Goal: Task Accomplishment & Management: Complete application form

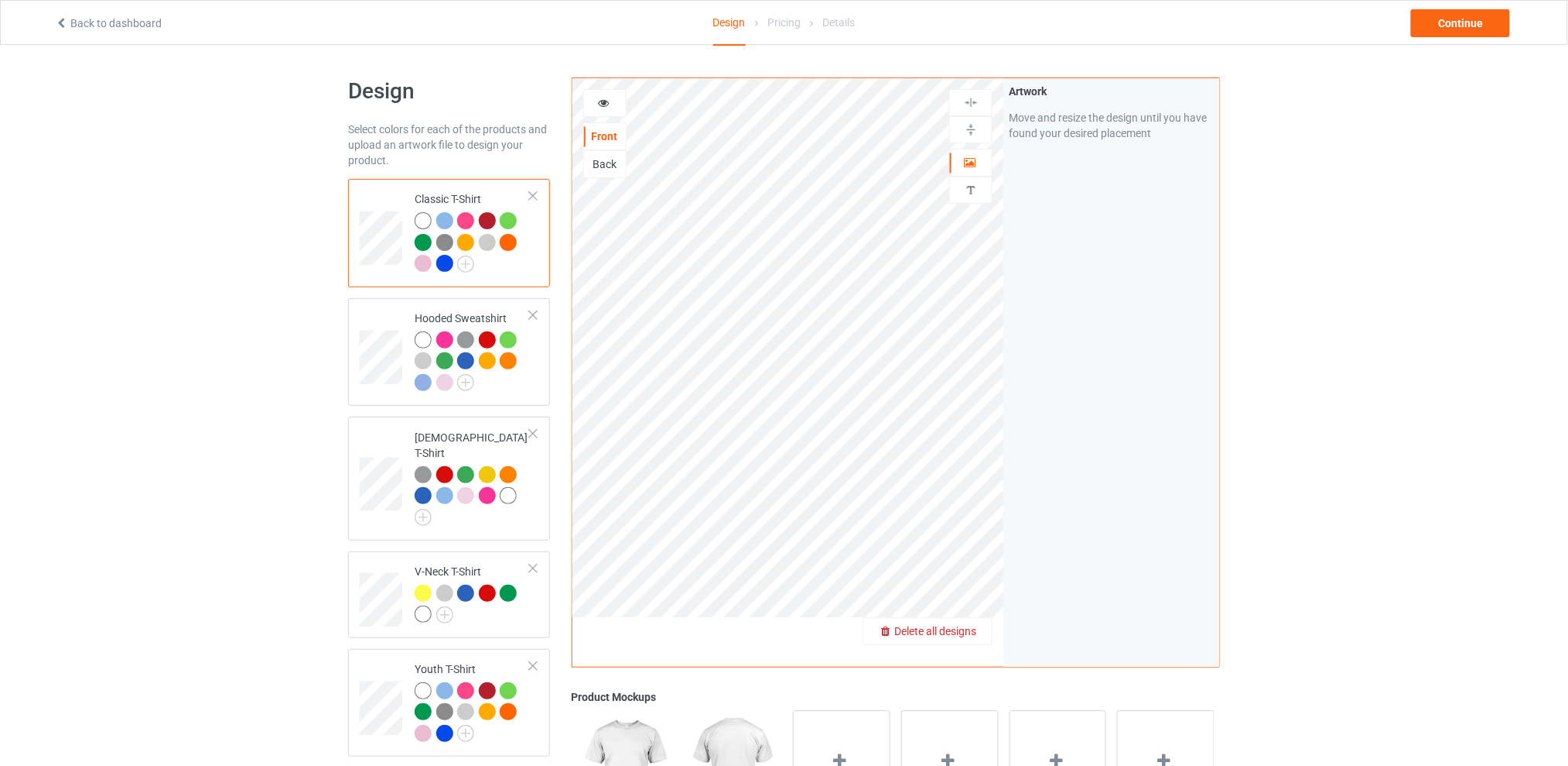
click at [967, 625] on span "Delete all designs" at bounding box center [936, 630] width 82 height 12
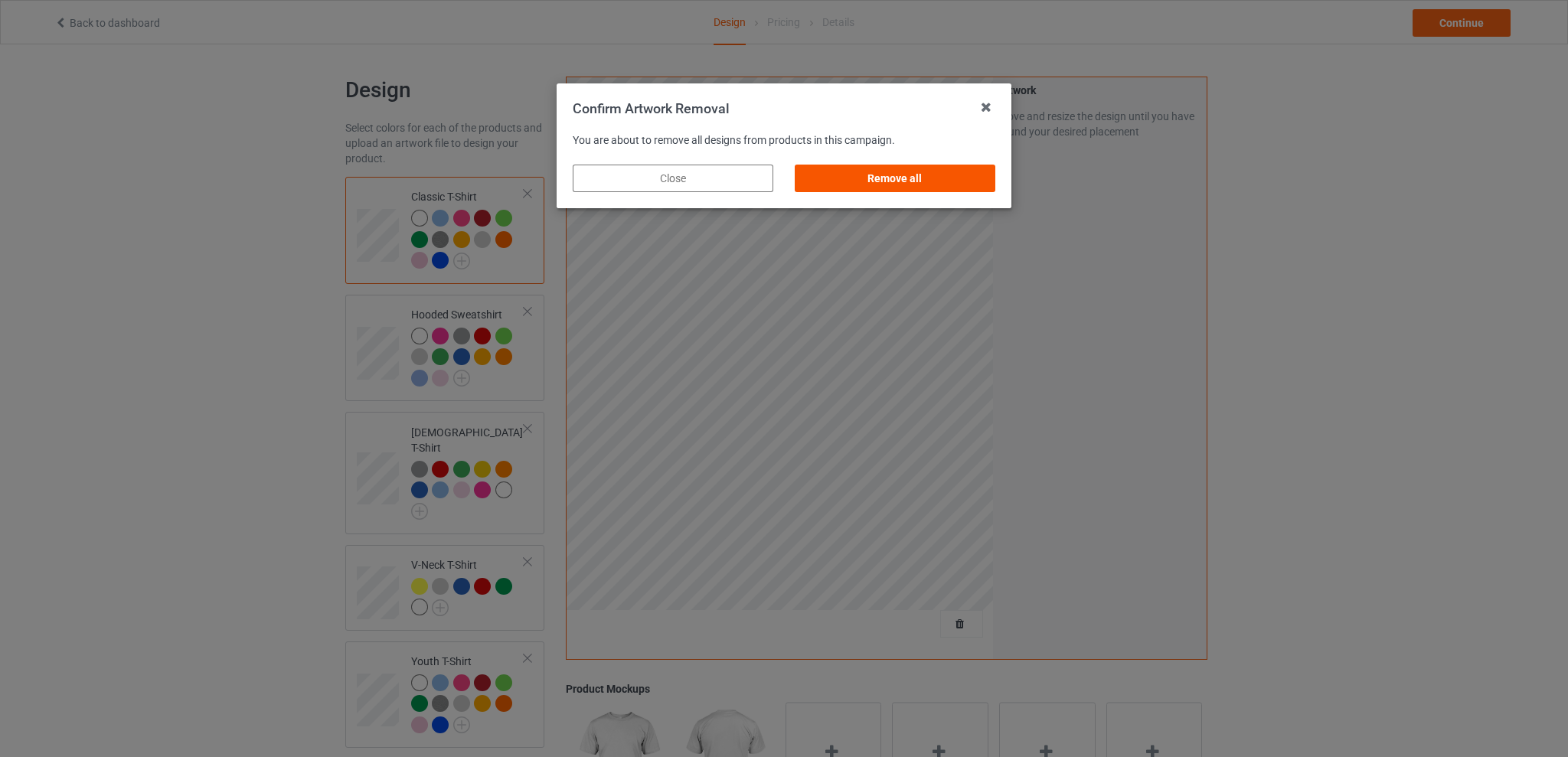
click at [934, 179] on div "Remove all" at bounding box center [895, 178] width 201 height 28
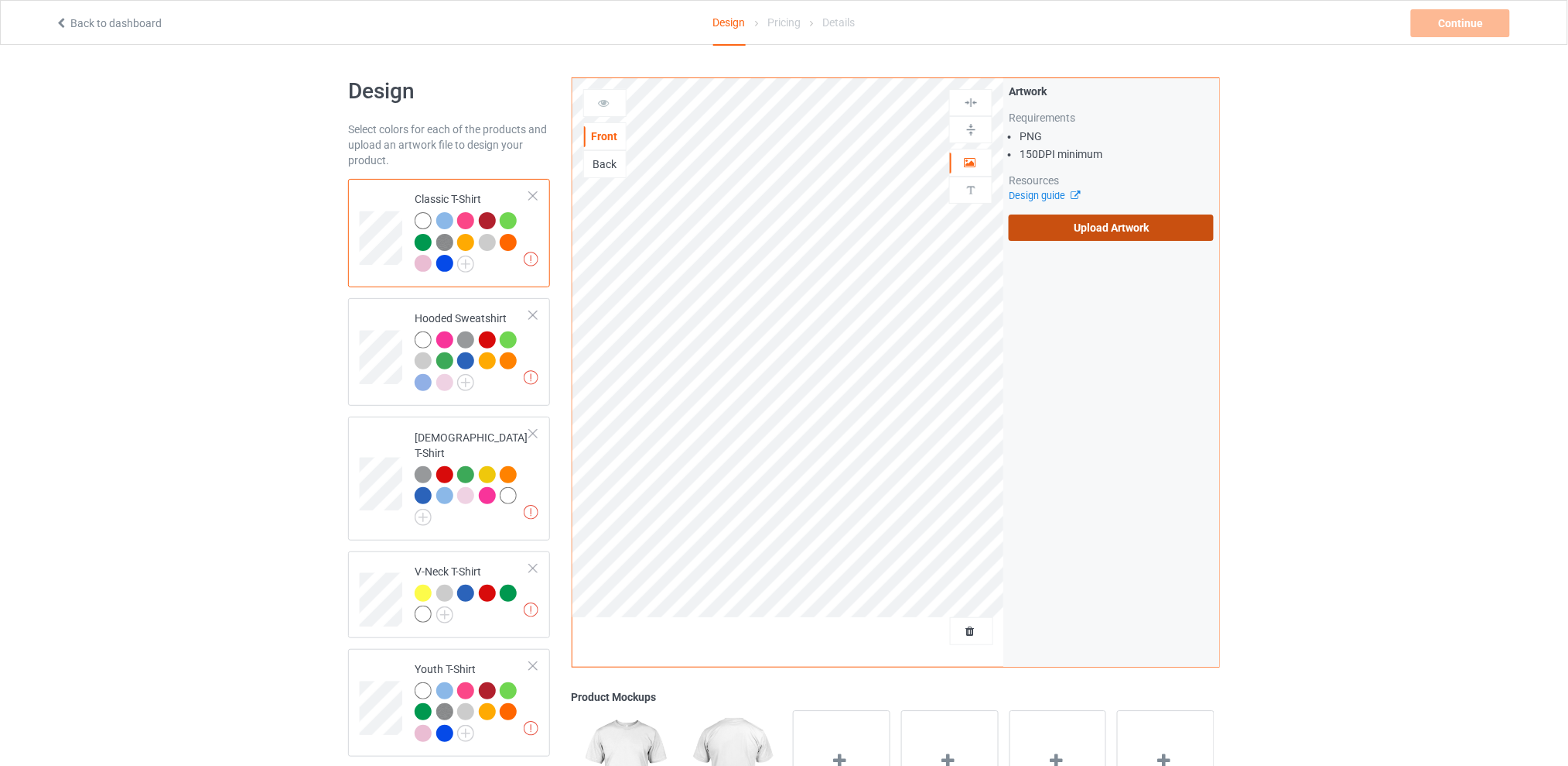
click at [1103, 228] on label "Upload Artwork" at bounding box center [1111, 227] width 205 height 26
click at [0, 0] on input "Upload Artwork" at bounding box center [0, 0] width 0 height 0
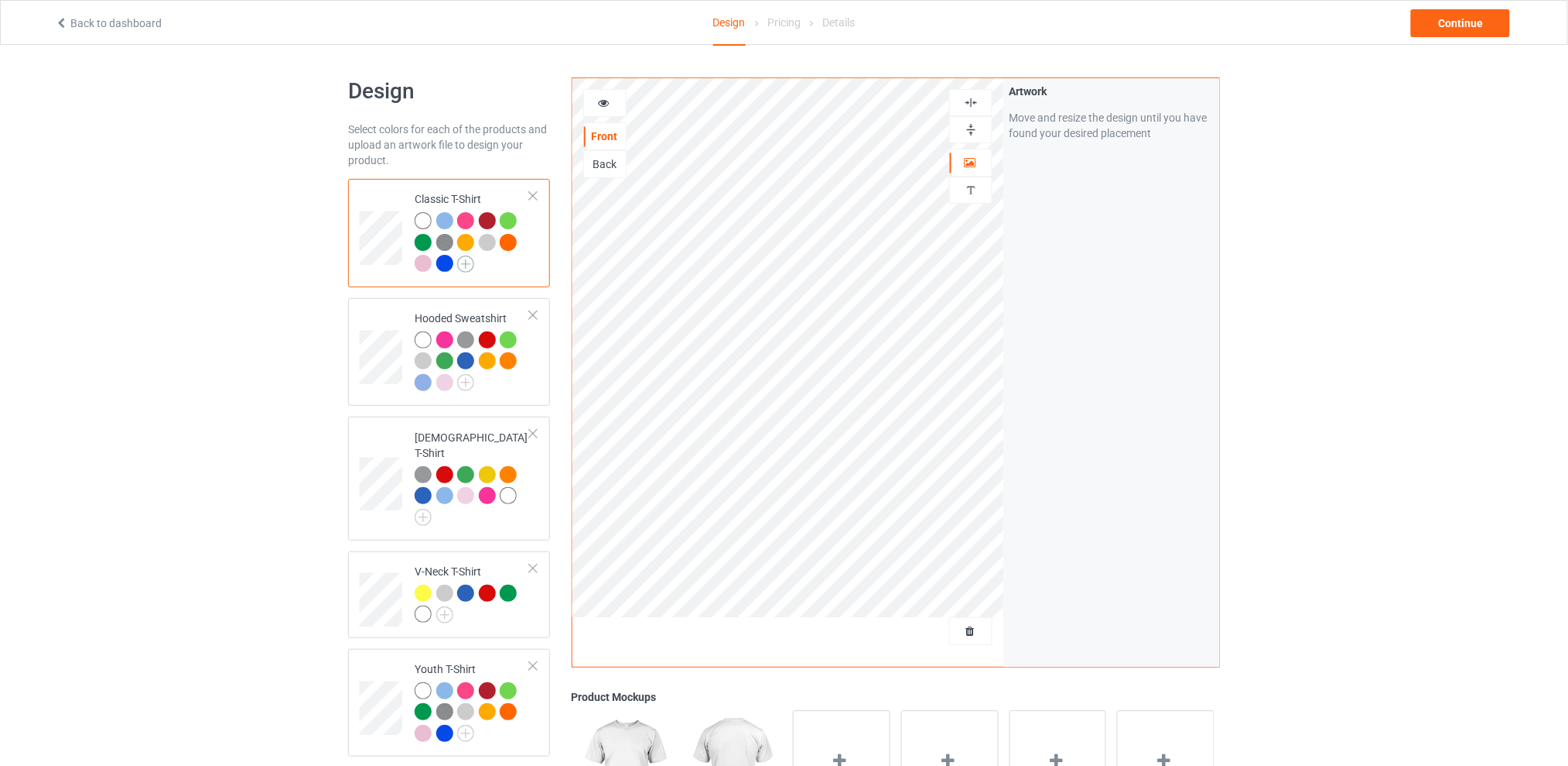
click at [469, 265] on img at bounding box center [465, 263] width 17 height 17
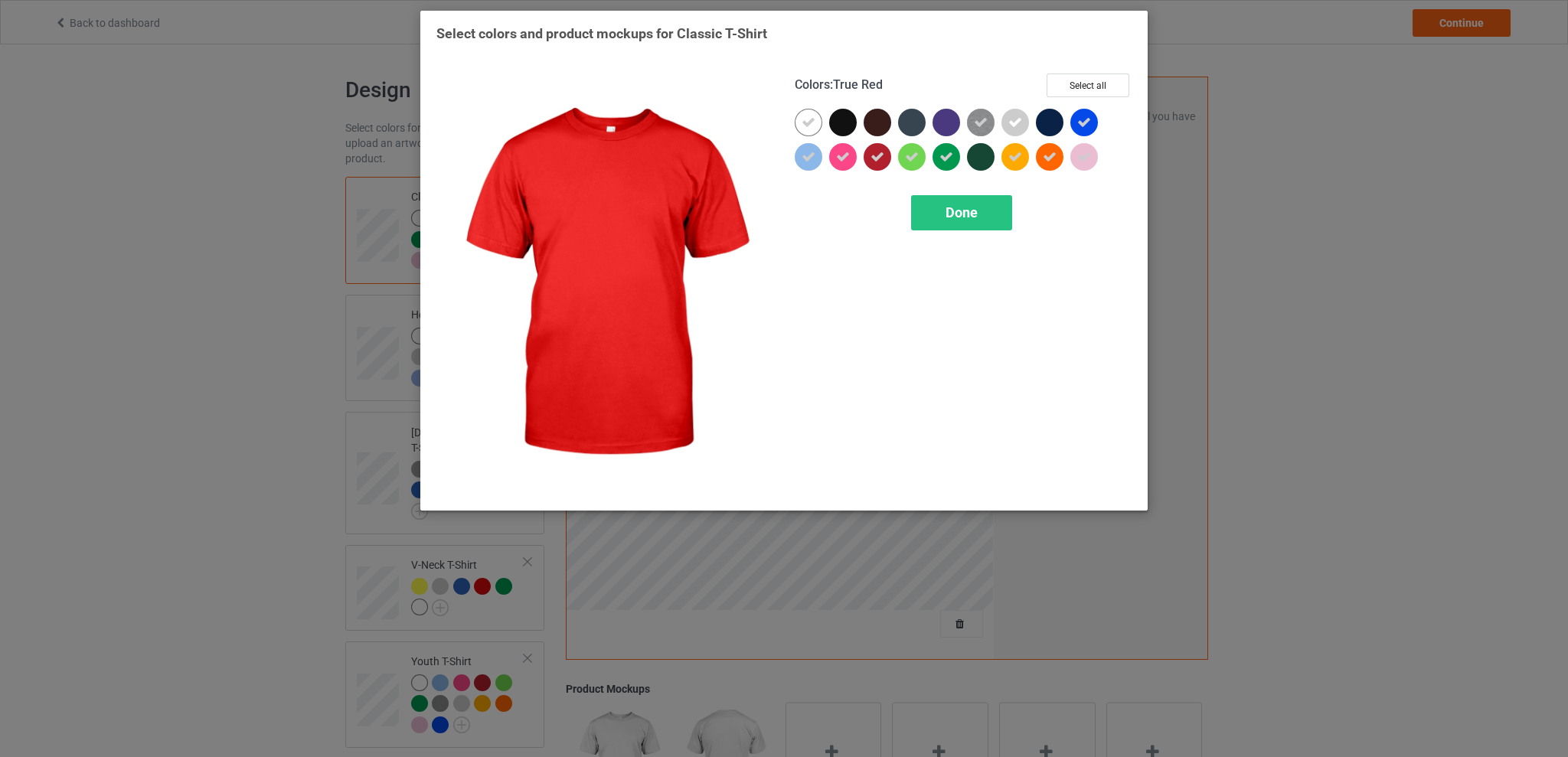
click at [876, 157] on icon at bounding box center [876, 156] width 13 height 13
click at [942, 209] on div "Done" at bounding box center [961, 213] width 101 height 35
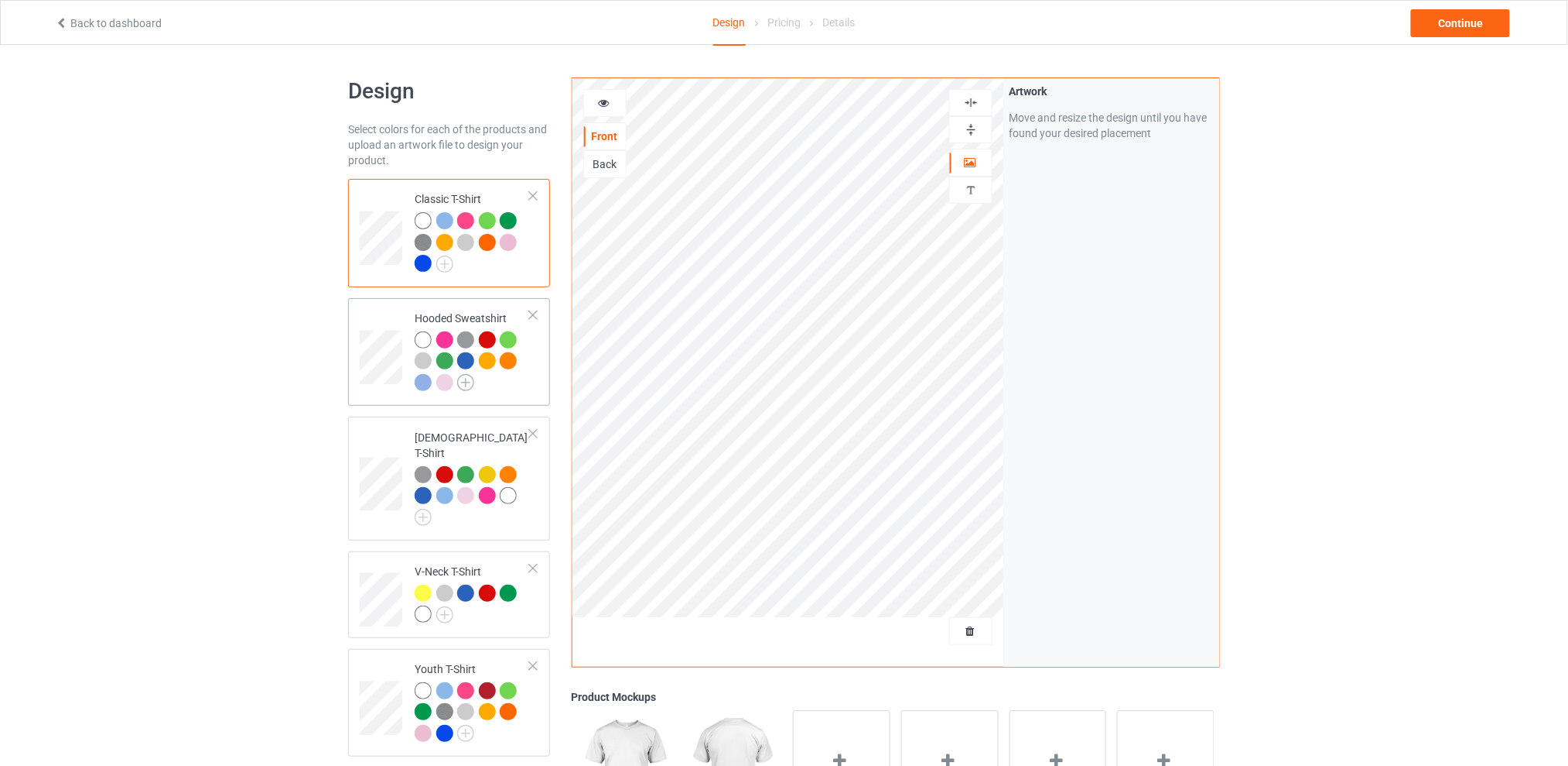
click at [467, 384] on img at bounding box center [465, 382] width 17 height 17
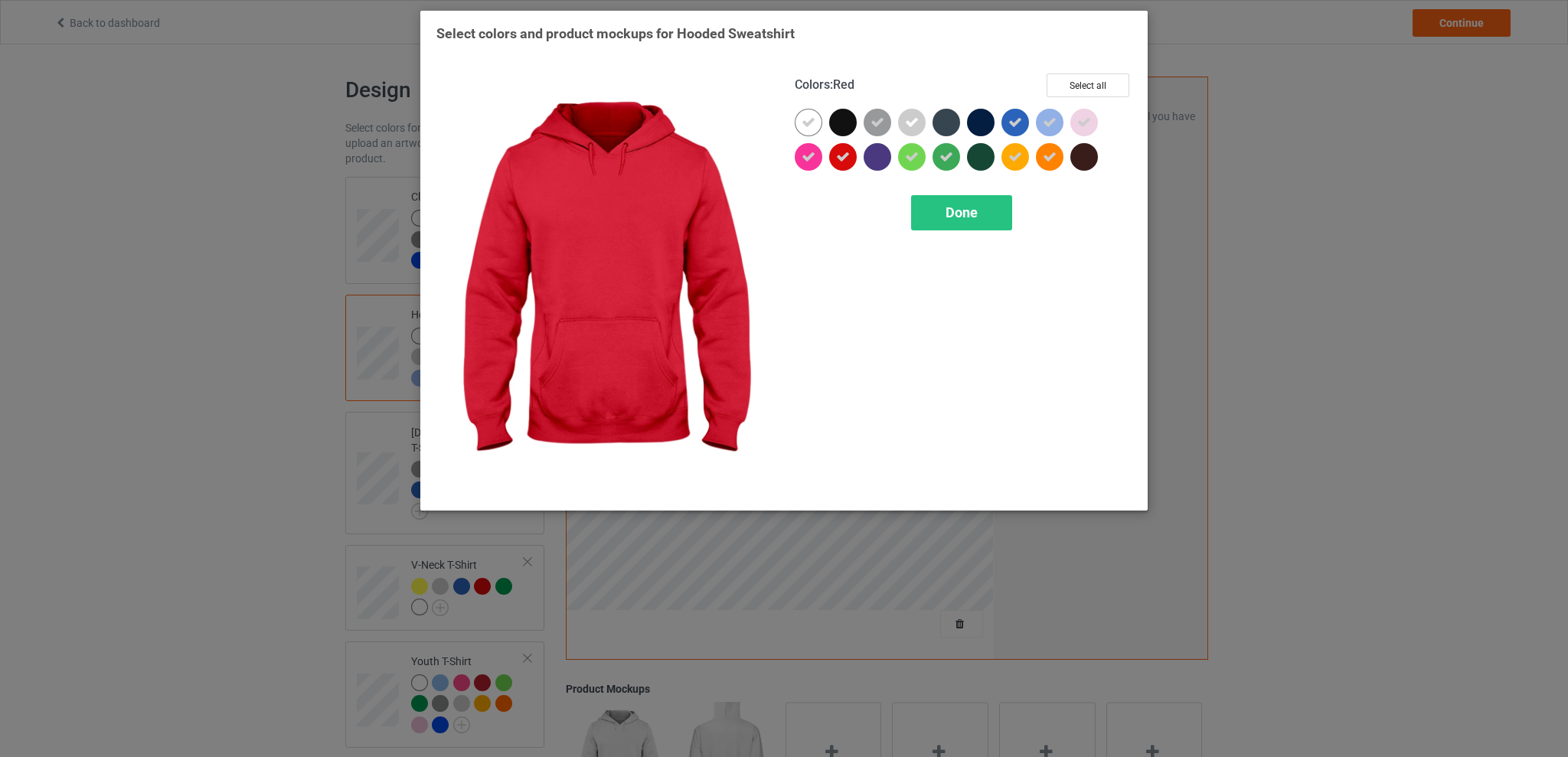
click at [845, 152] on icon at bounding box center [842, 156] width 13 height 13
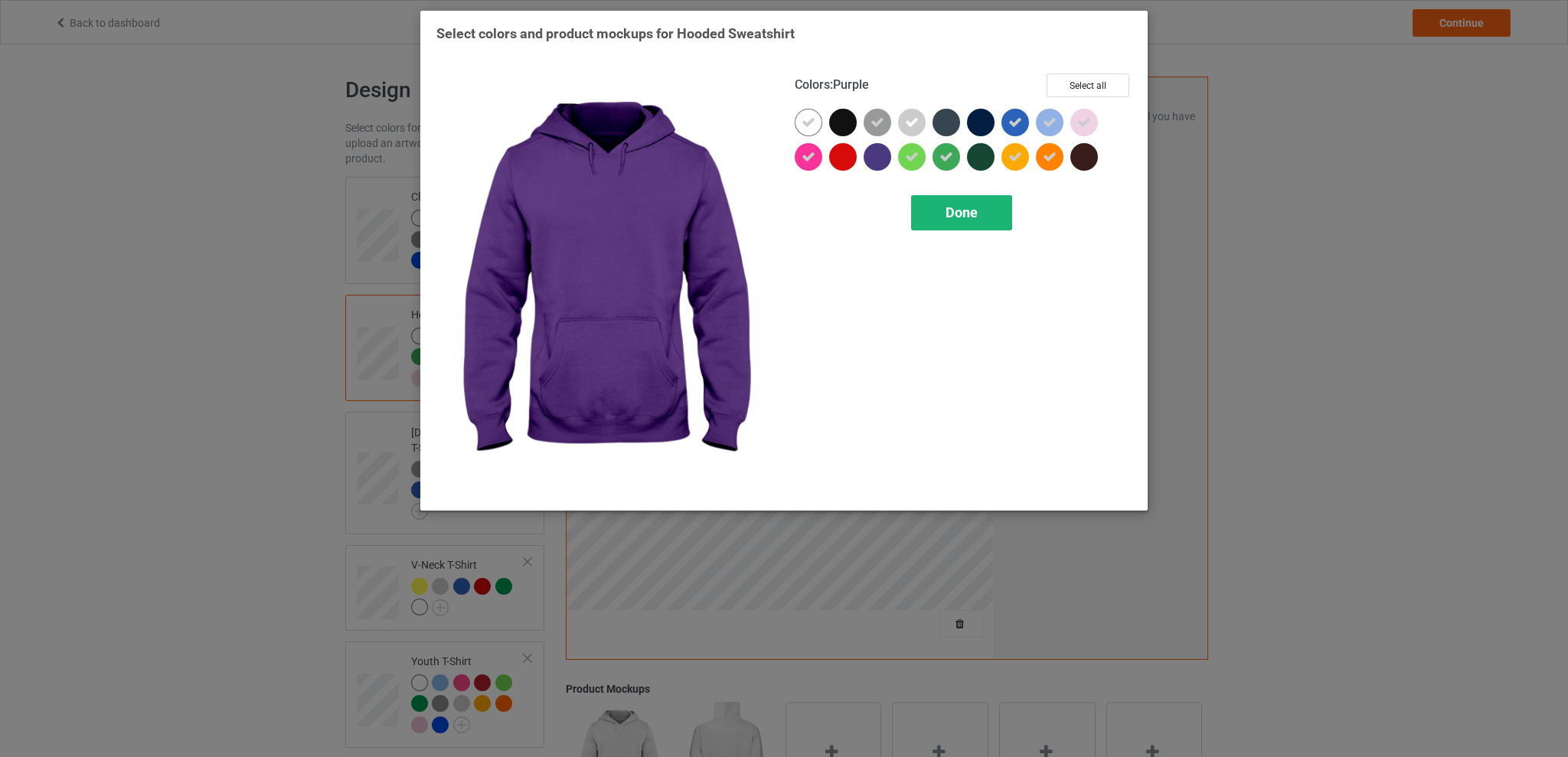
click at [950, 208] on span "Done" at bounding box center [961, 212] width 32 height 16
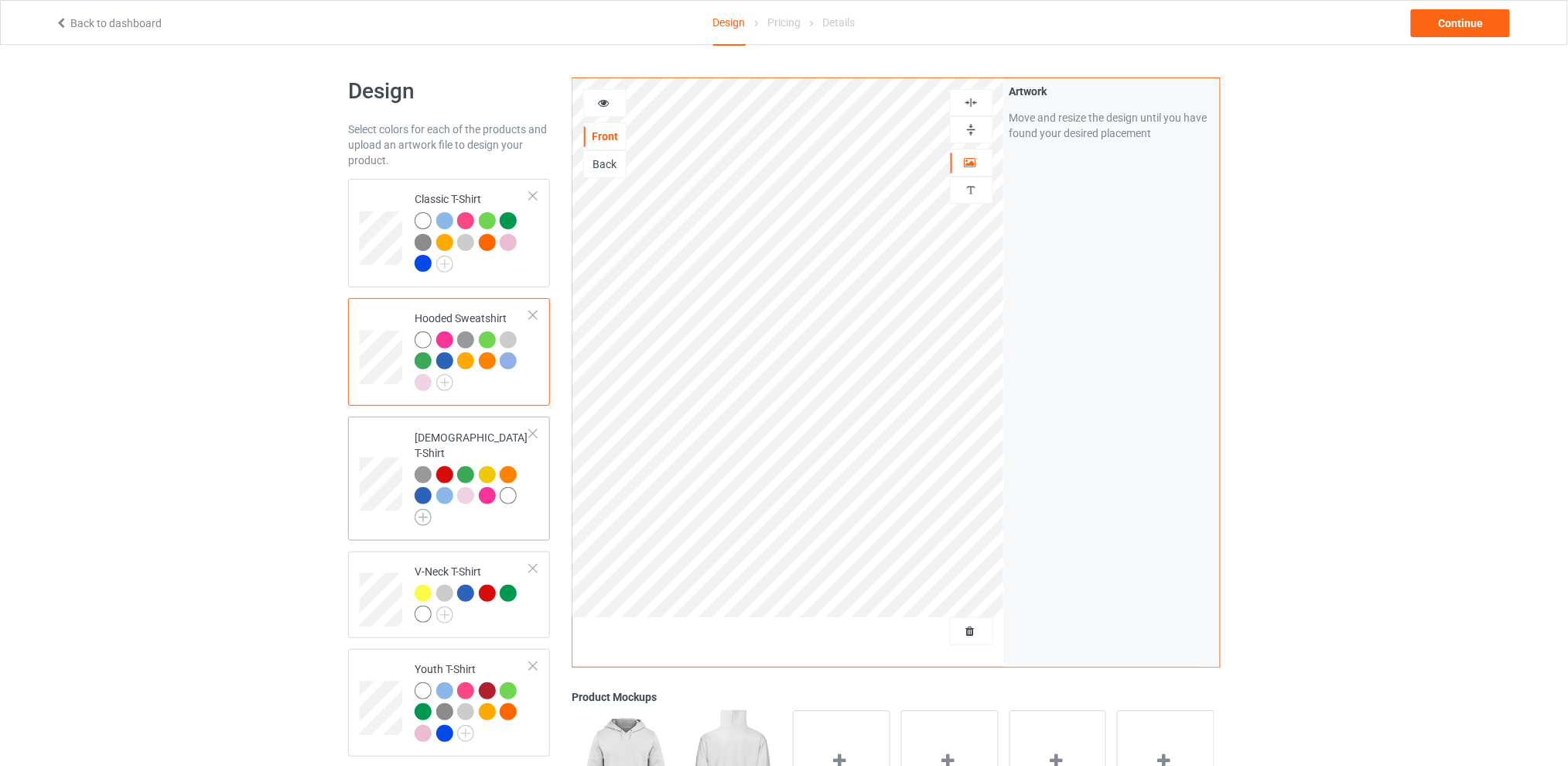
click at [415, 508] on img at bounding box center [423, 516] width 17 height 17
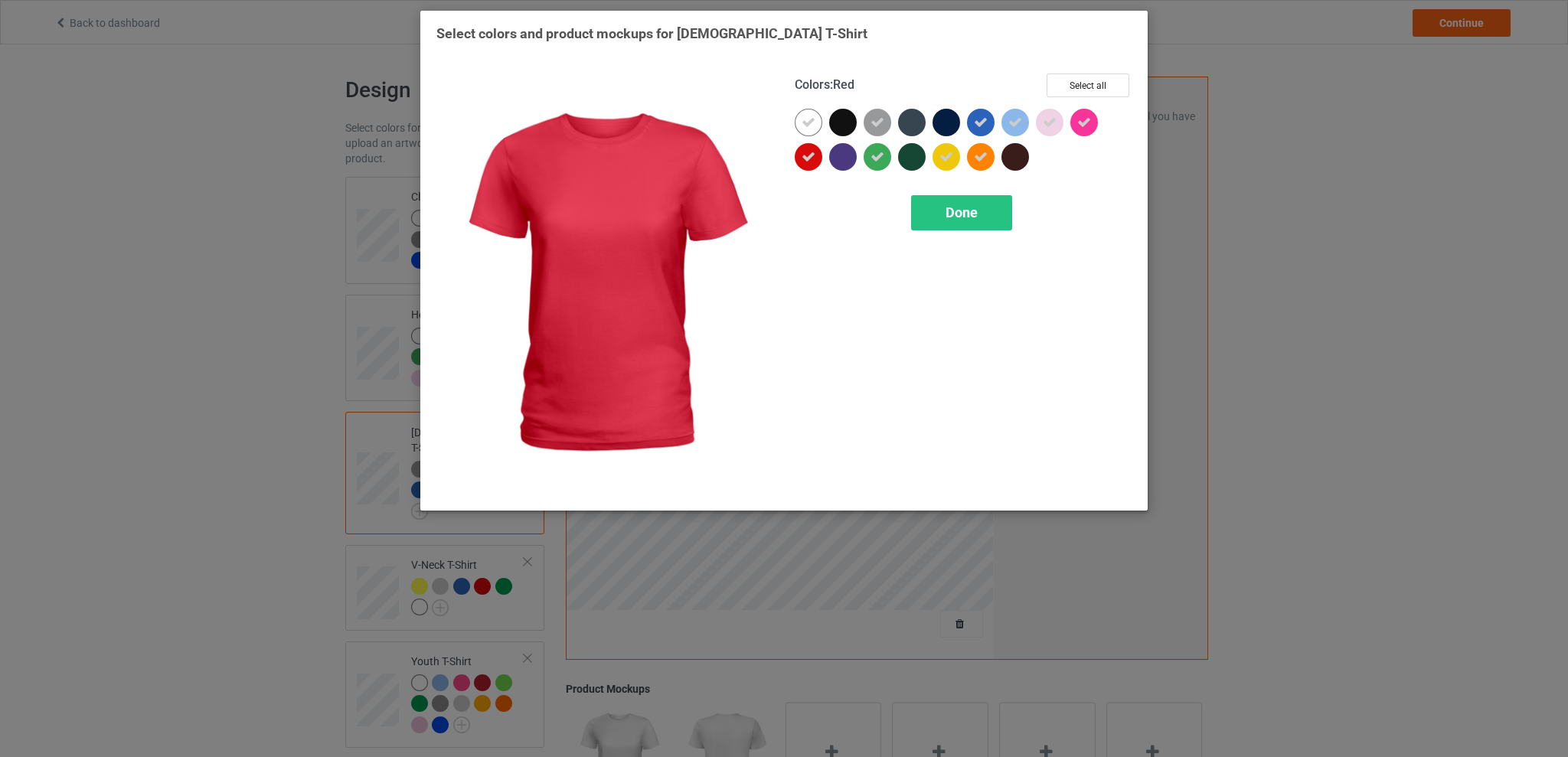
click at [816, 156] on div at bounding box center [808, 156] width 28 height 28
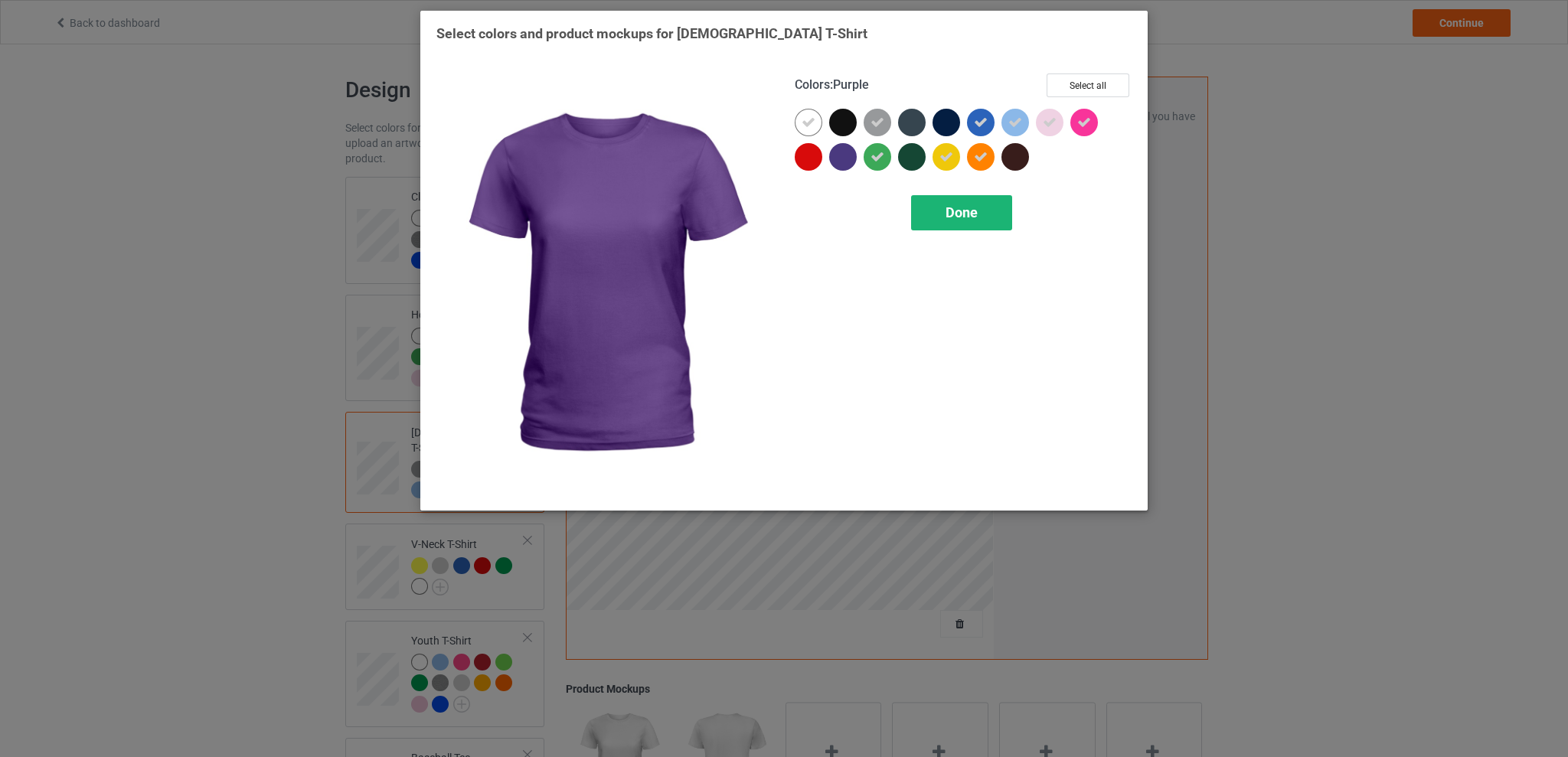
click at [948, 204] on span "Done" at bounding box center [961, 212] width 32 height 16
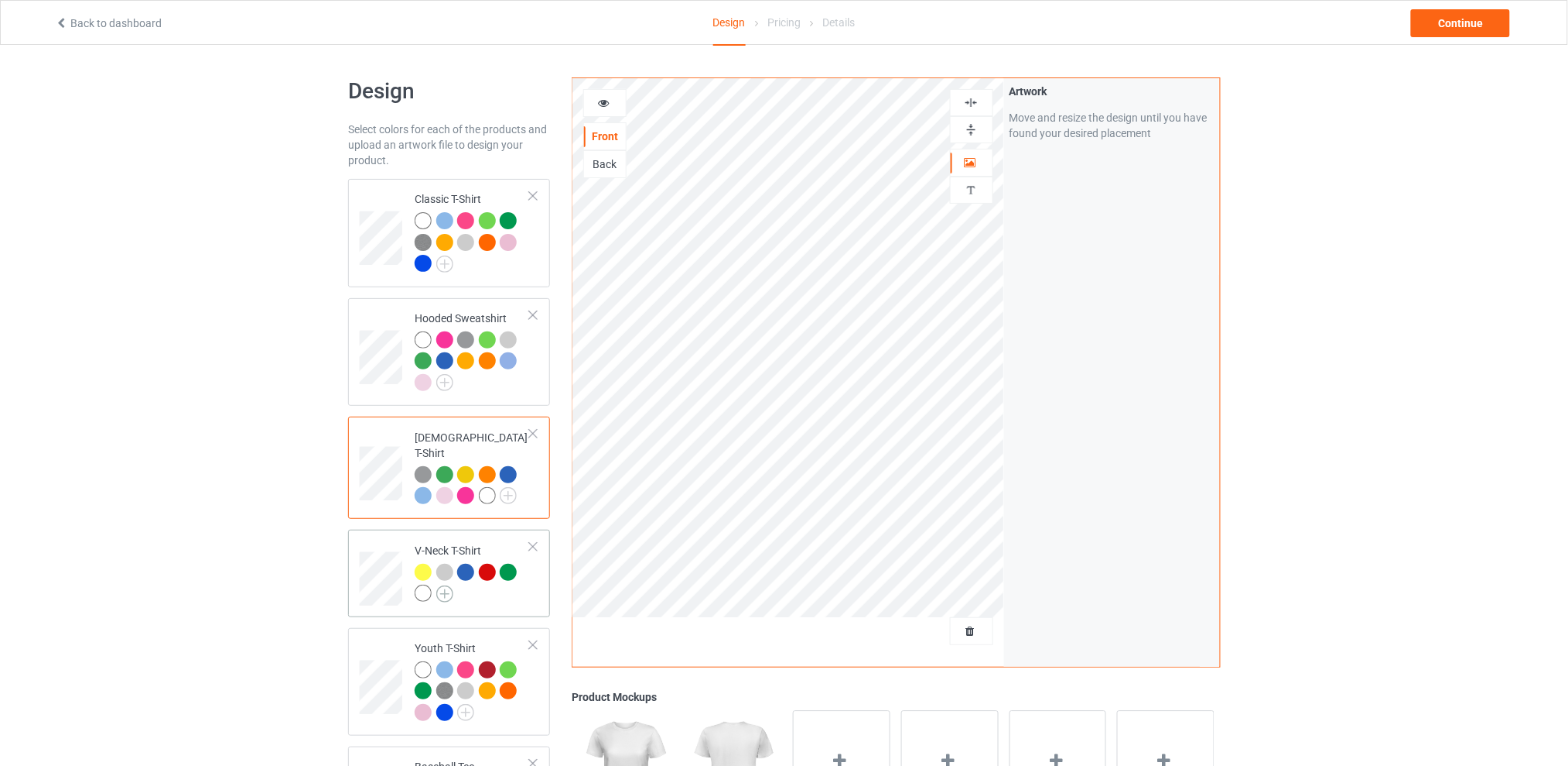
click at [446, 585] on img at bounding box center [445, 593] width 17 height 17
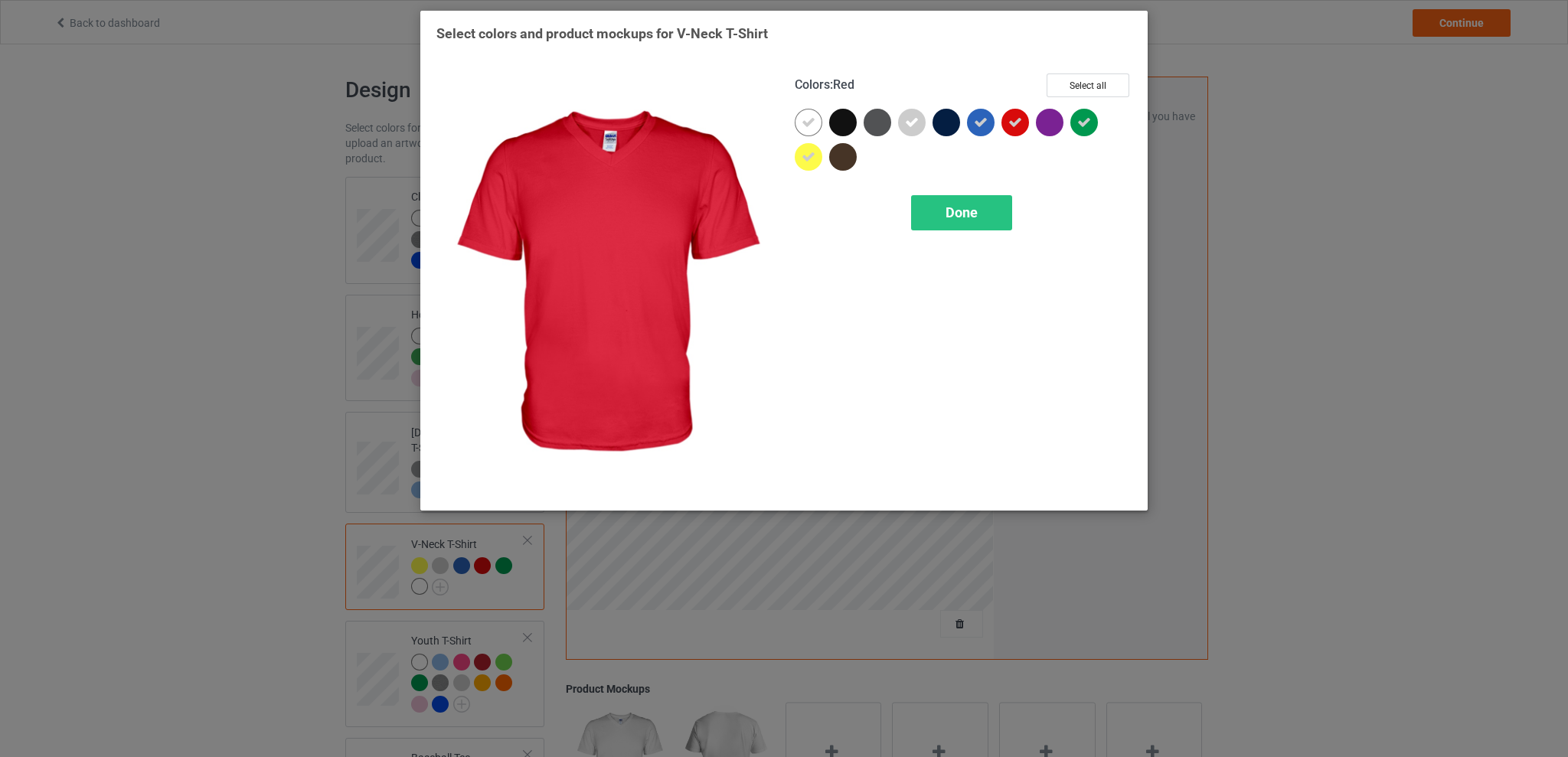
click at [1010, 124] on icon at bounding box center [1015, 122] width 13 height 13
click at [955, 209] on span "Done" at bounding box center [961, 212] width 32 height 16
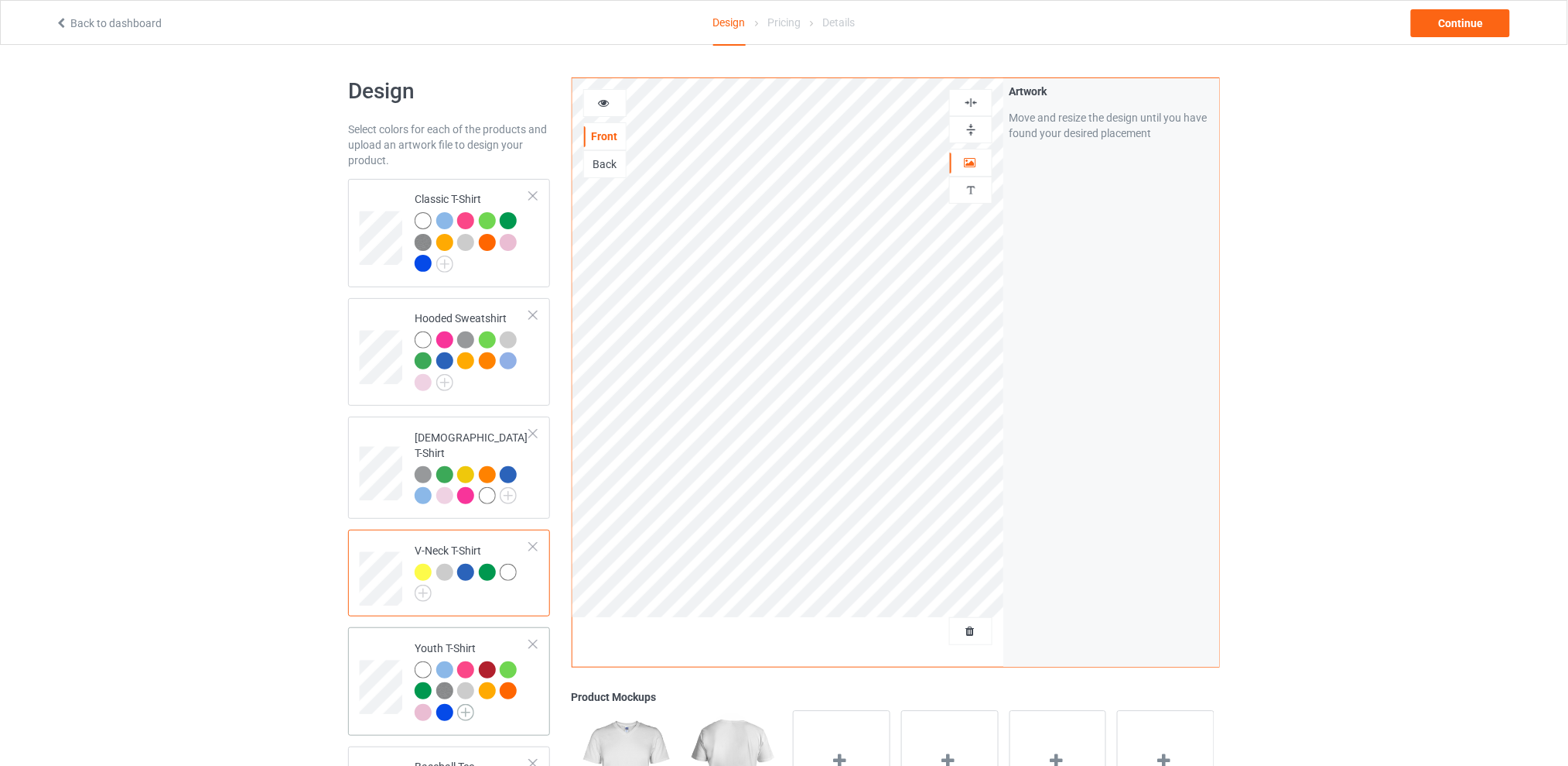
click at [469, 703] on img at bounding box center [465, 711] width 17 height 17
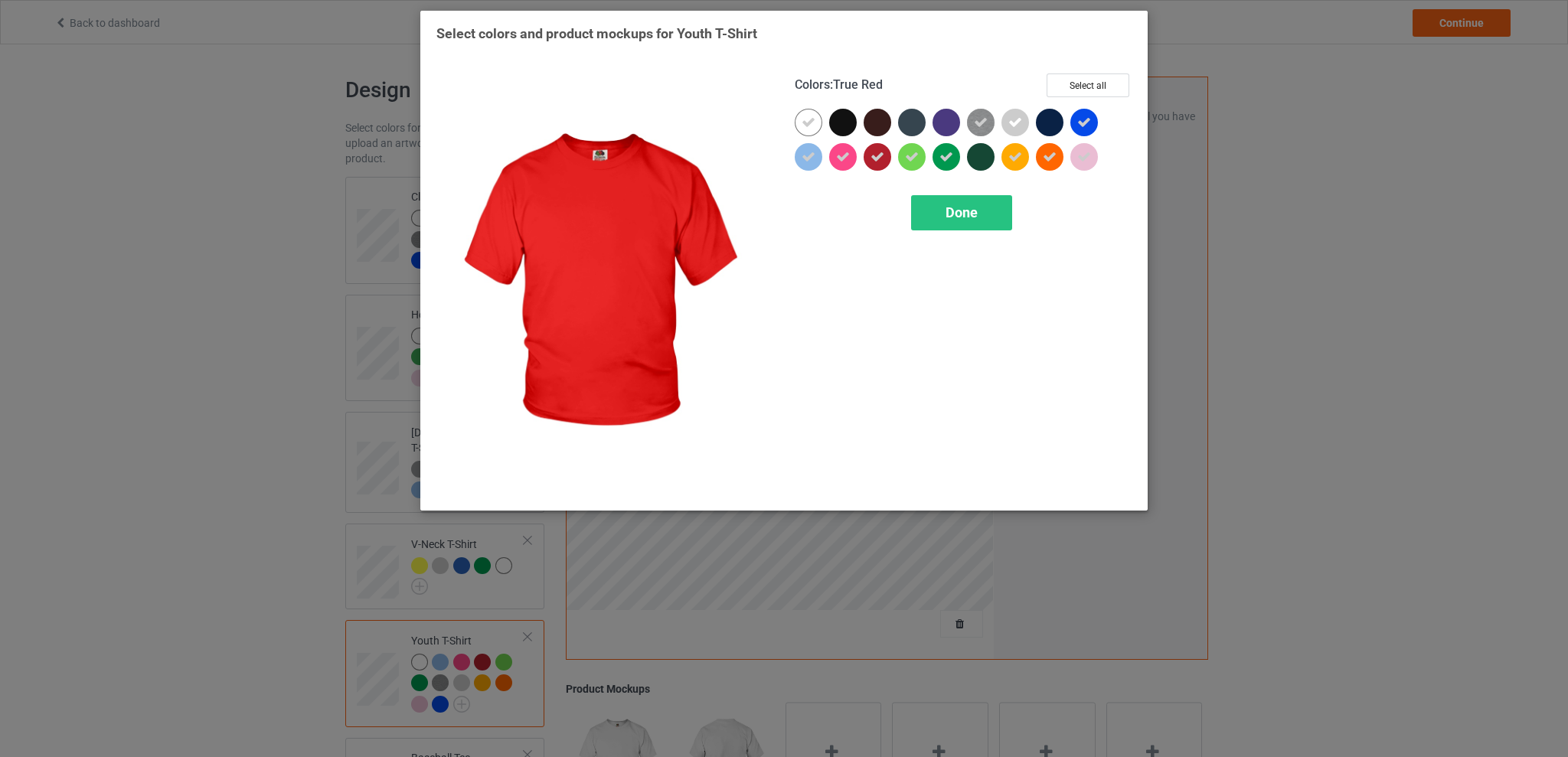
click at [886, 158] on div at bounding box center [877, 156] width 28 height 28
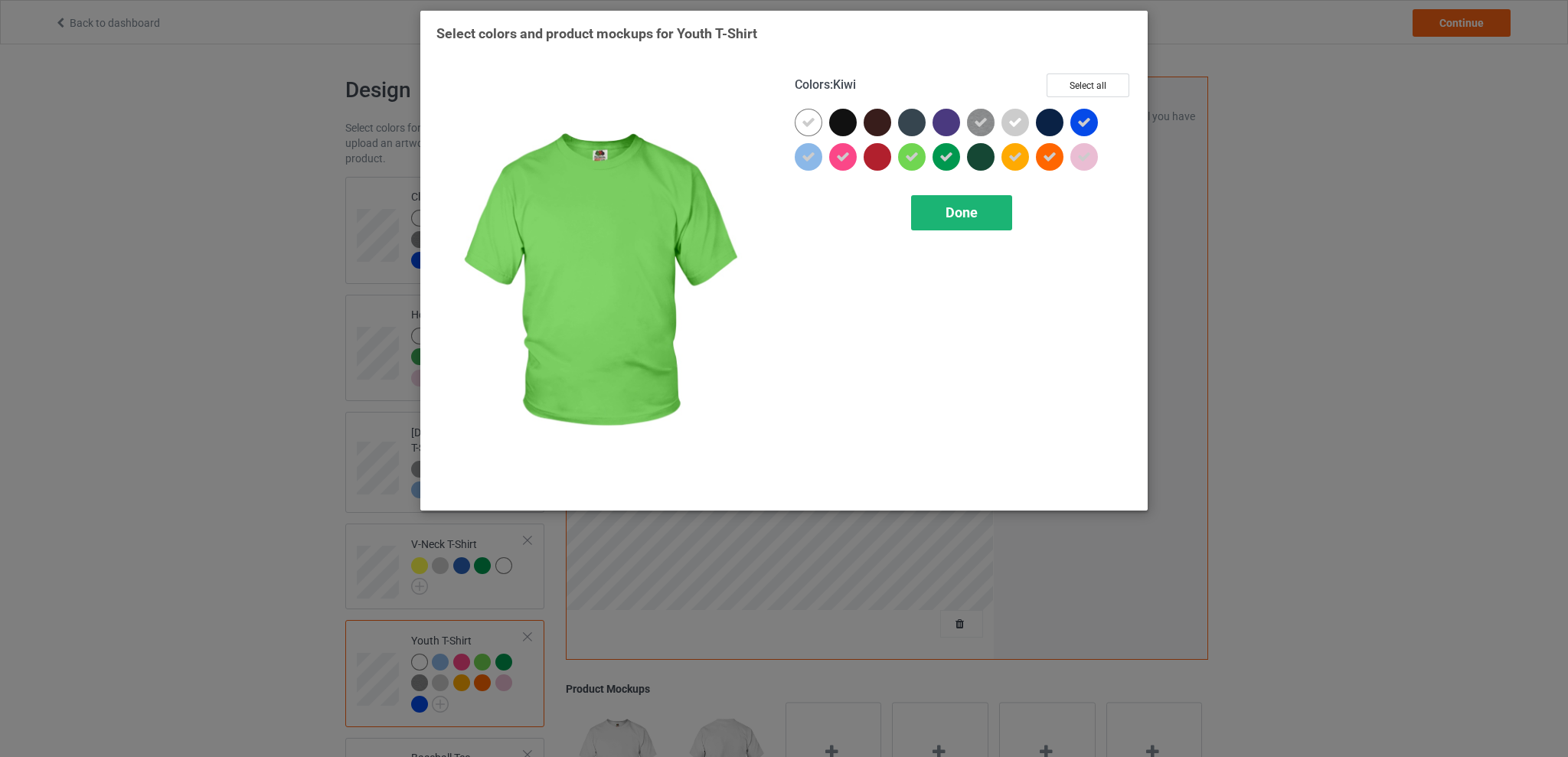
click at [948, 204] on span "Done" at bounding box center [961, 212] width 32 height 16
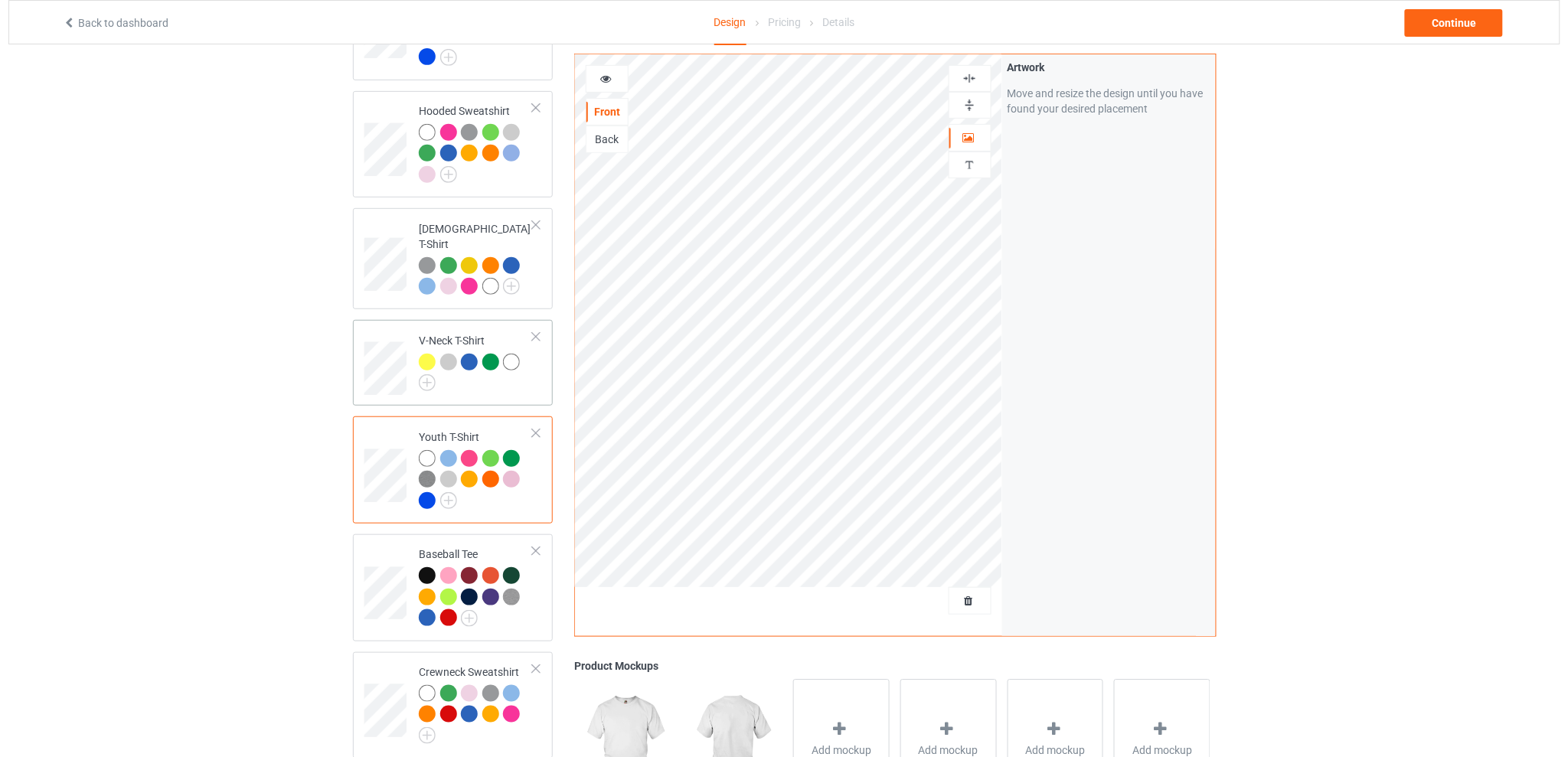
scroll to position [417, 0]
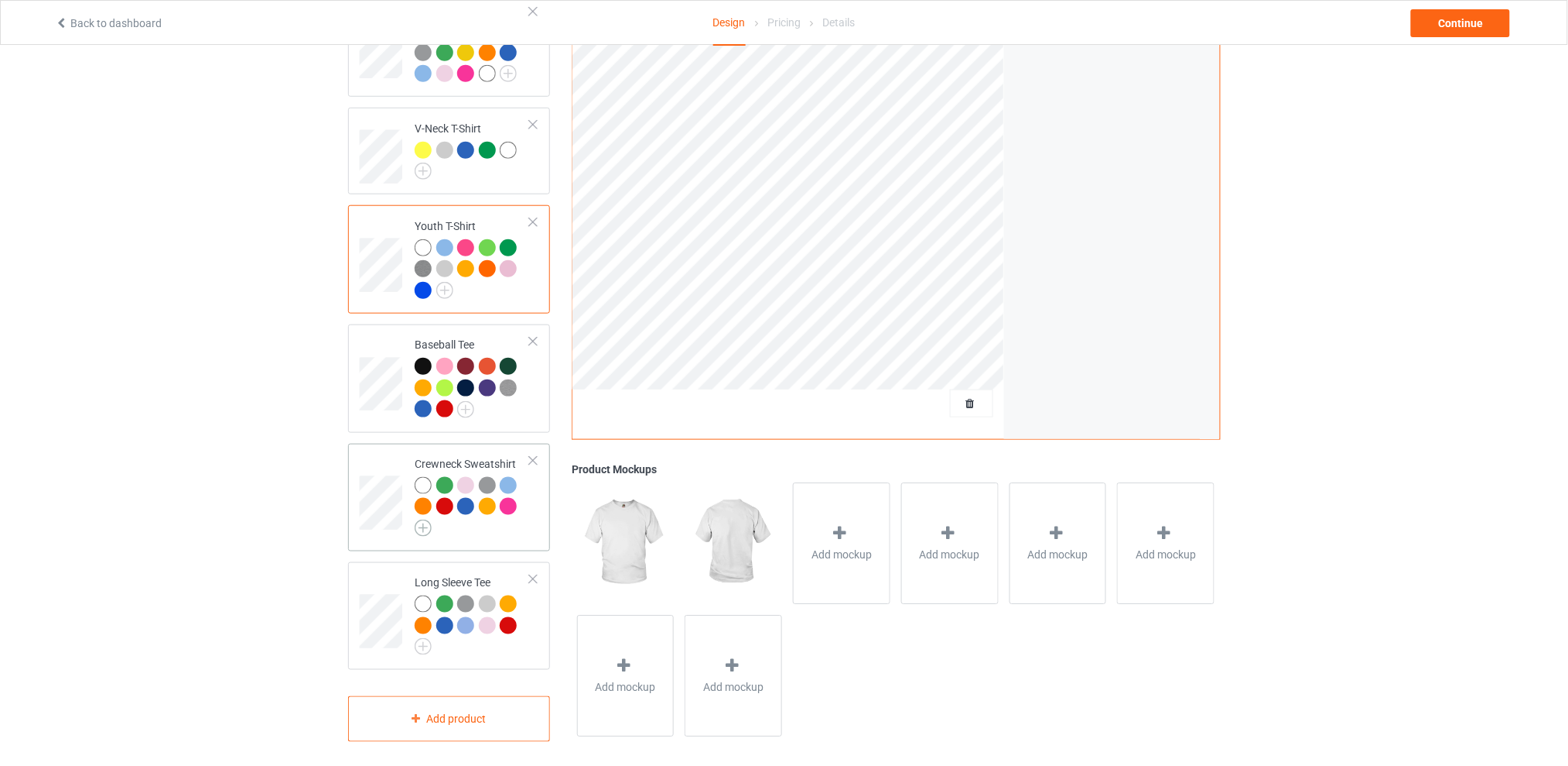
click at [424, 524] on img at bounding box center [423, 528] width 17 height 17
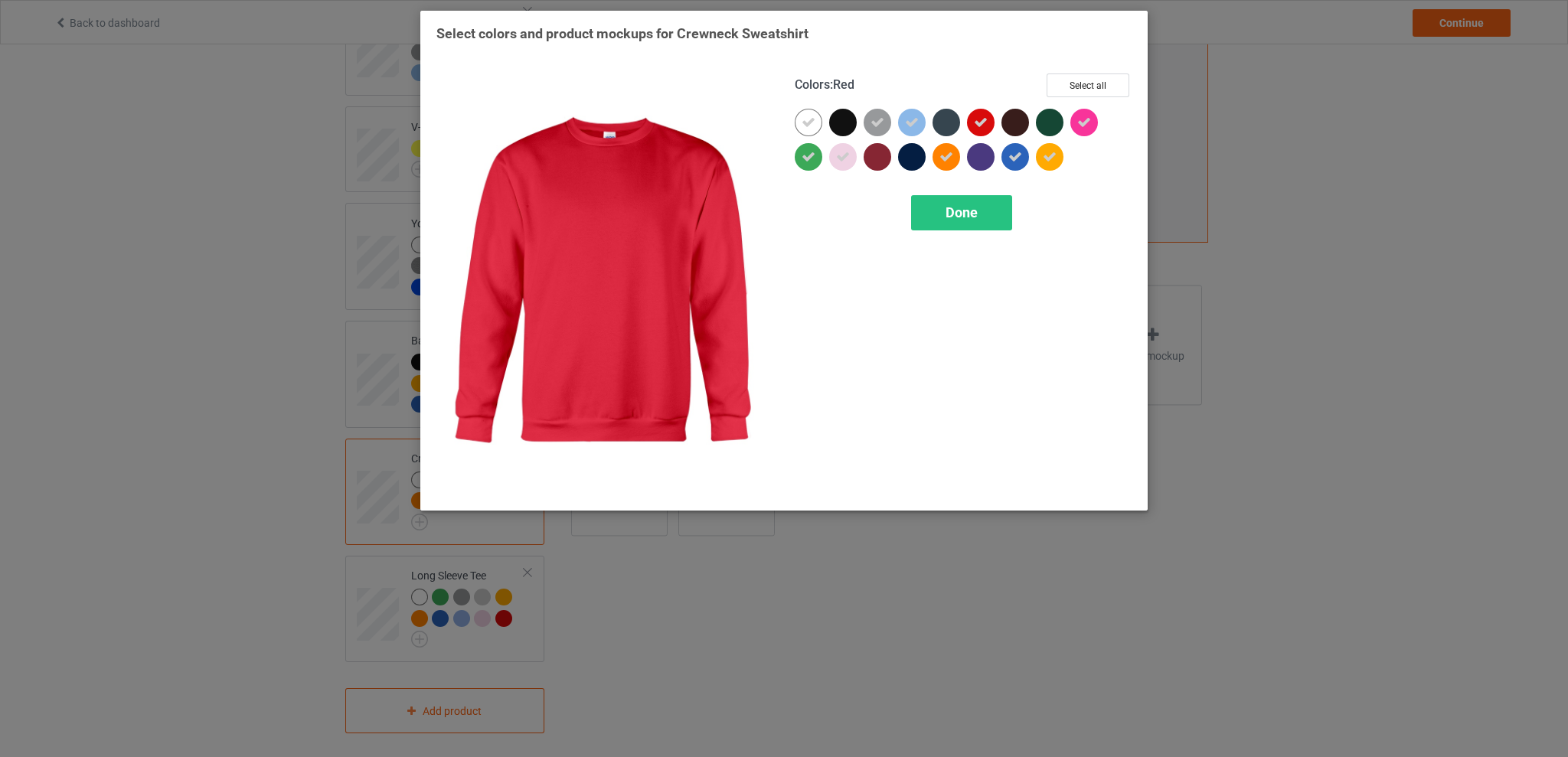
click at [972, 110] on div at bounding box center [980, 122] width 28 height 28
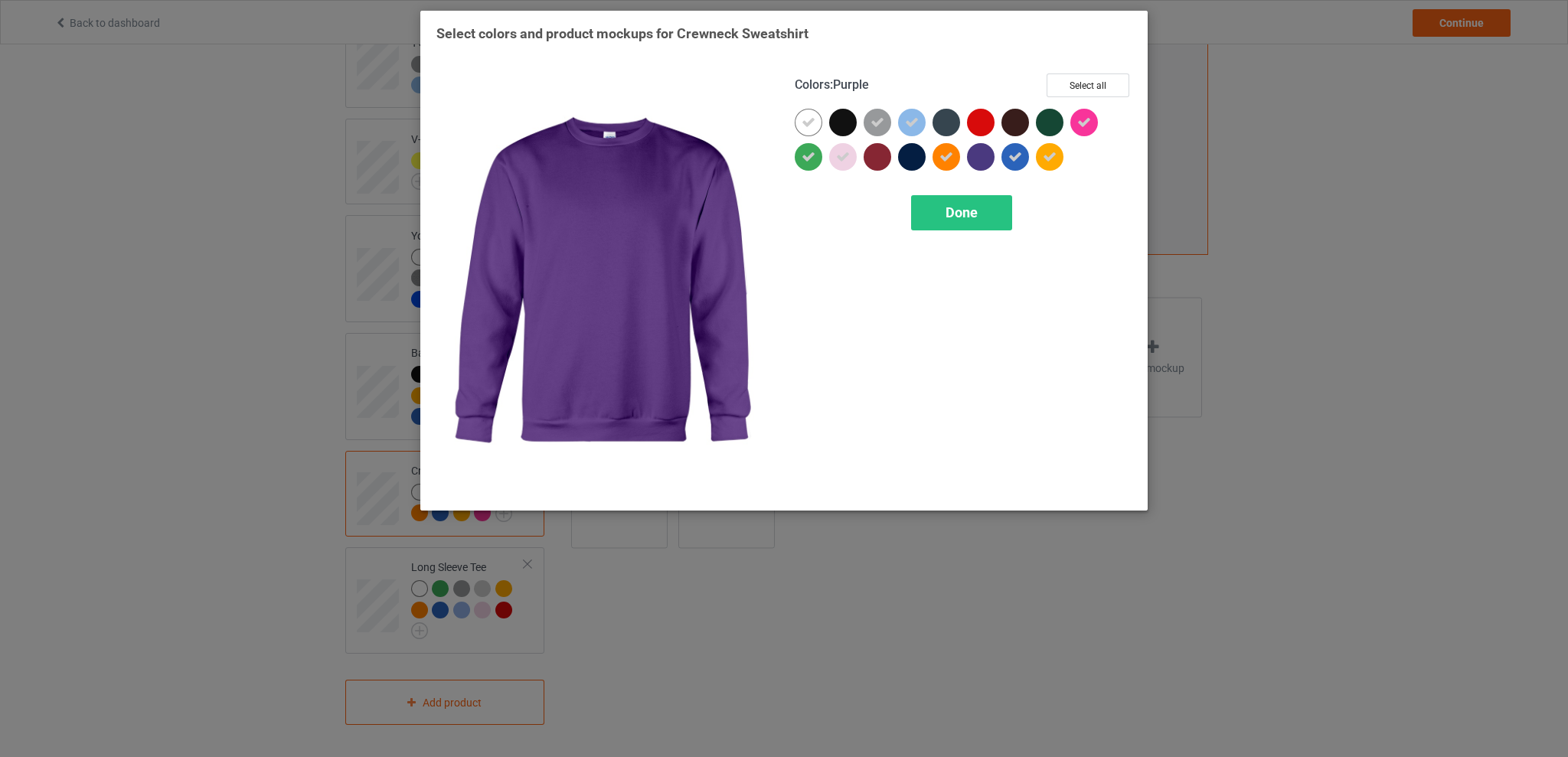
scroll to position [396, 0]
click at [950, 215] on span "Done" at bounding box center [961, 212] width 32 height 16
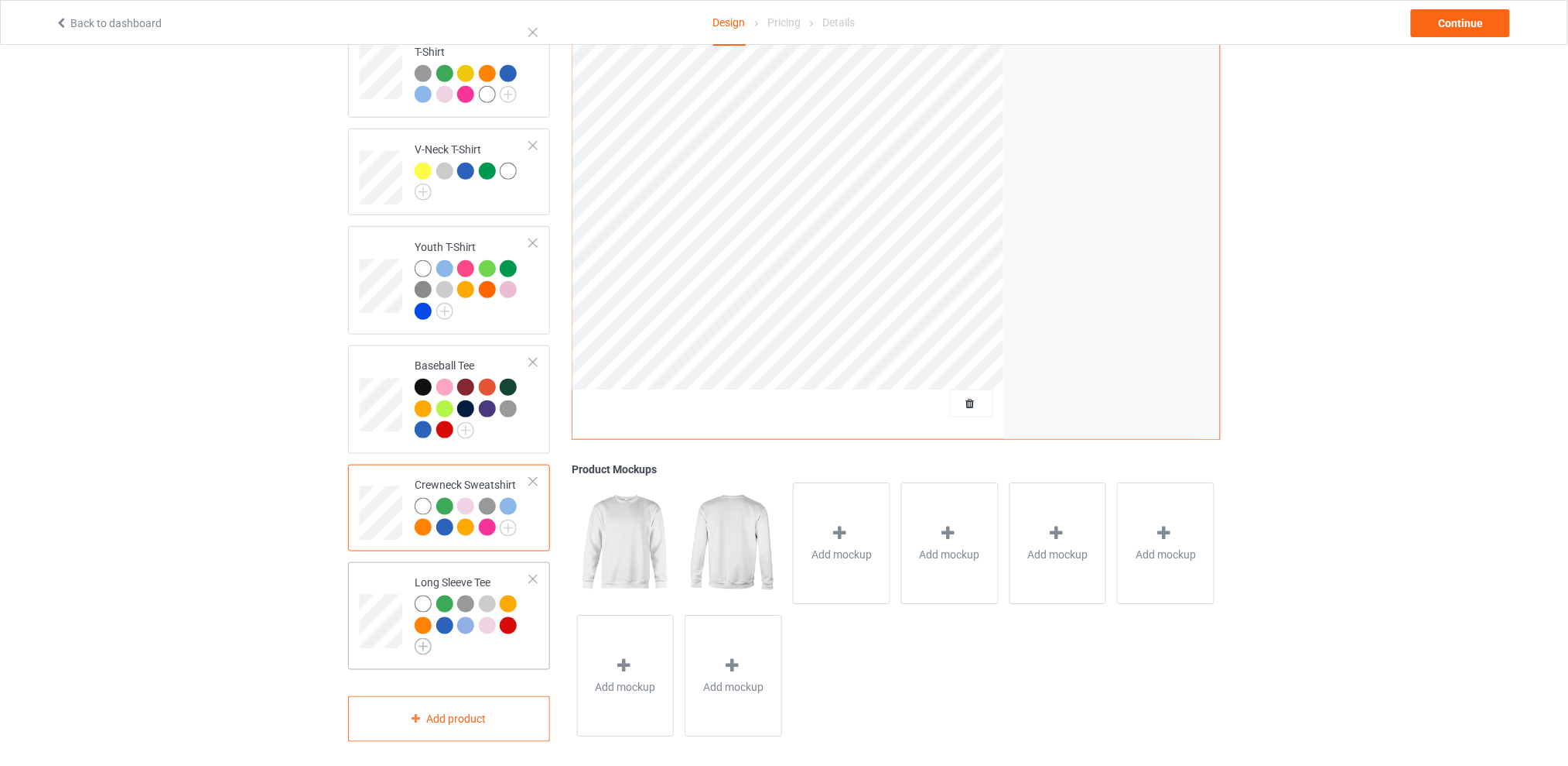
click at [428, 641] on img at bounding box center [423, 646] width 17 height 17
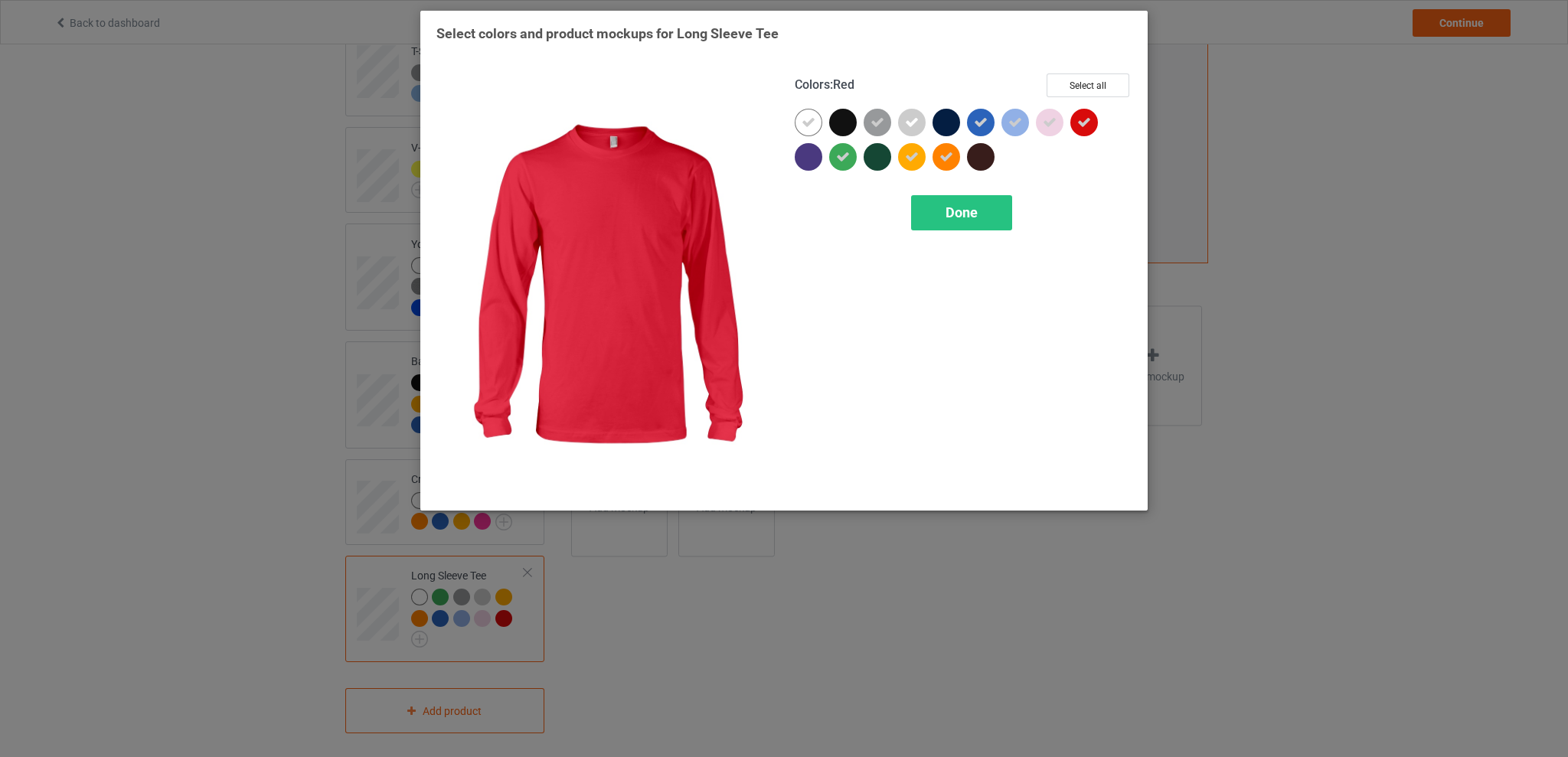
click at [1095, 121] on div at bounding box center [1084, 122] width 28 height 28
click at [958, 205] on span "Done" at bounding box center [961, 212] width 32 height 16
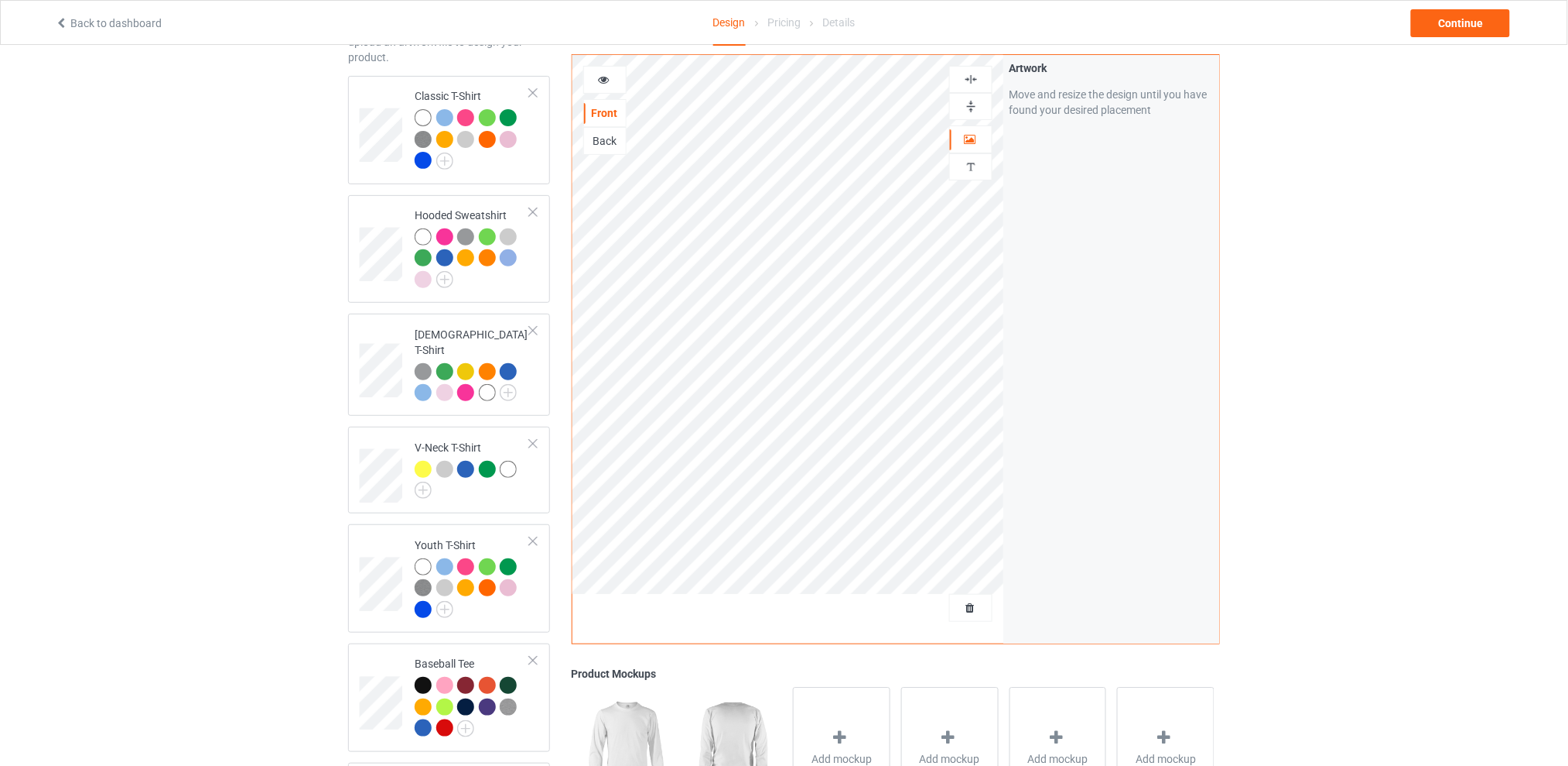
scroll to position [206, 0]
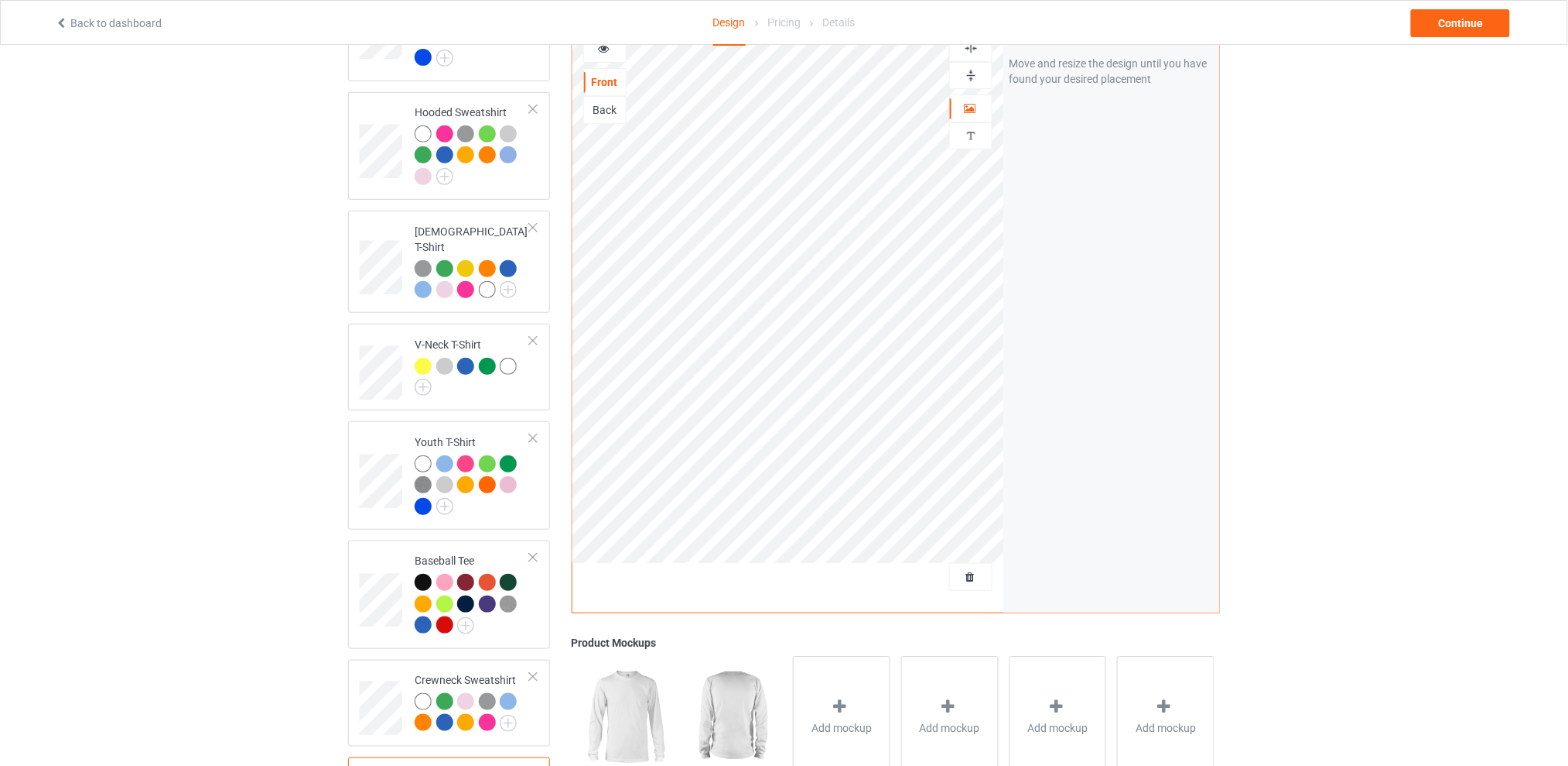
click at [1445, 6] on div "Back to dashboard Design Pricing Details Continue" at bounding box center [784, 22] width 1480 height 43
click at [1456, 14] on div "Continue" at bounding box center [1460, 23] width 99 height 28
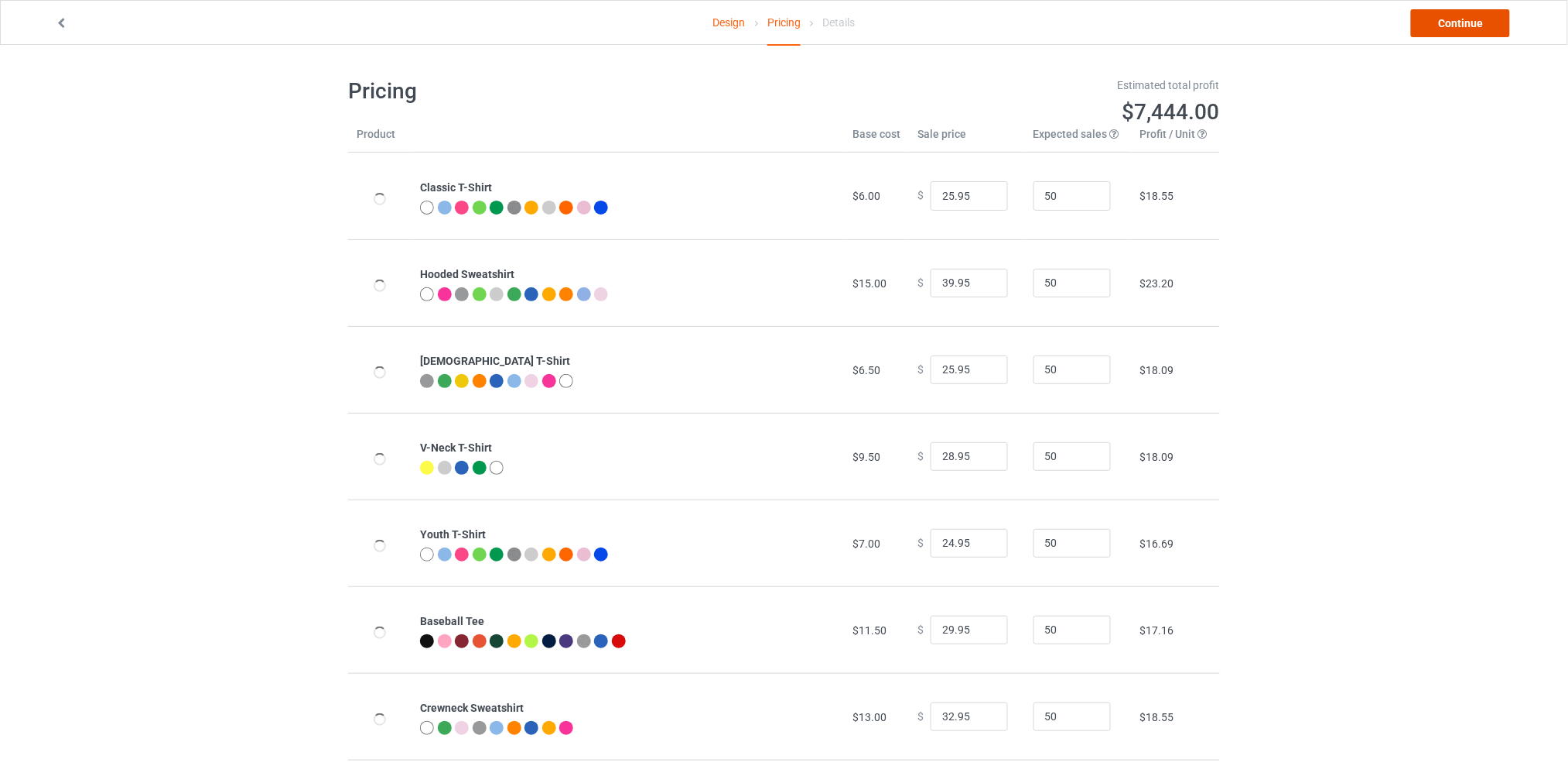
click at [1444, 25] on link "Continue" at bounding box center [1460, 23] width 99 height 28
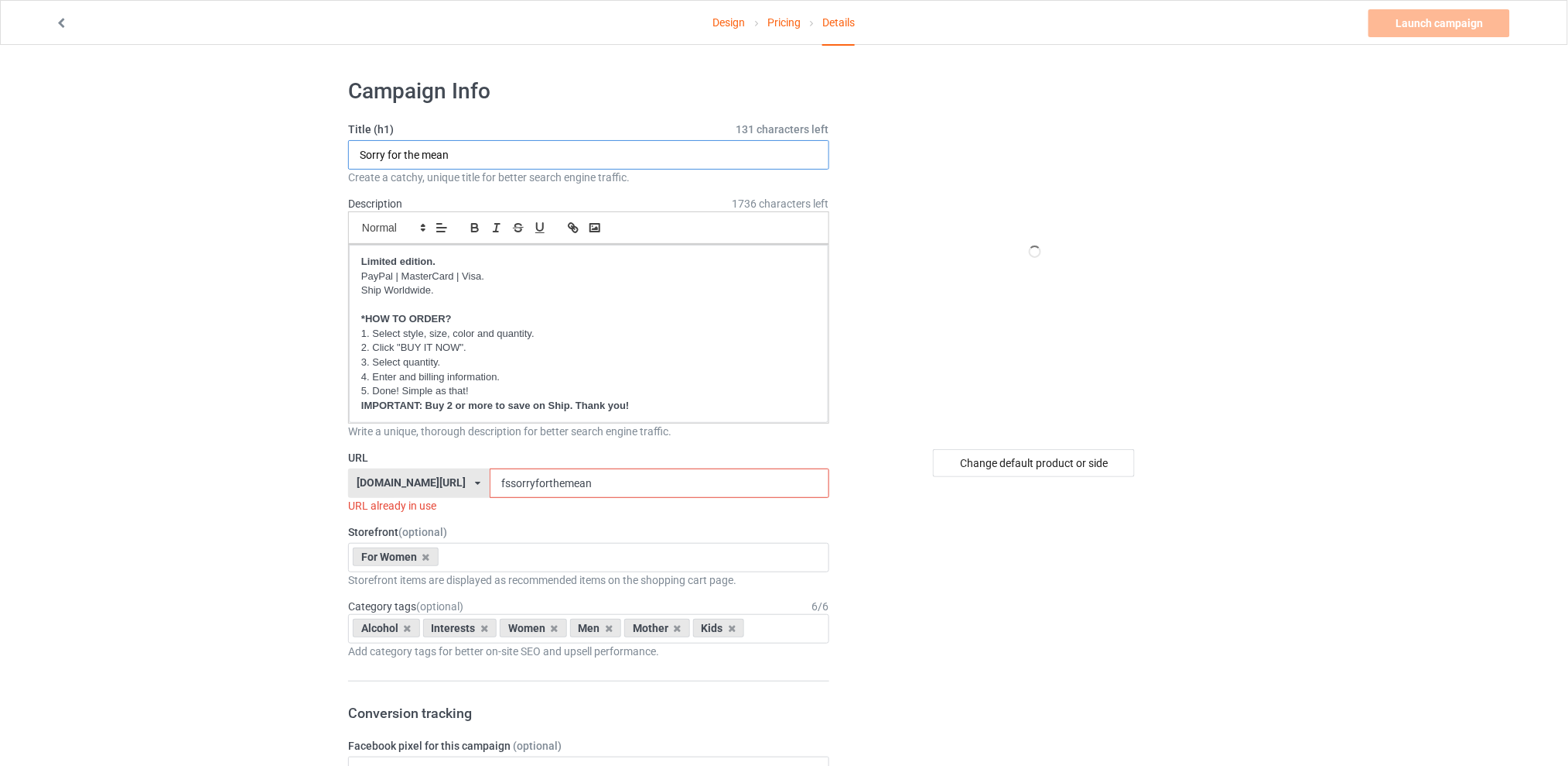
drag, startPoint x: 553, startPoint y: 155, endPoint x: 197, endPoint y: 161, distance: 356.1
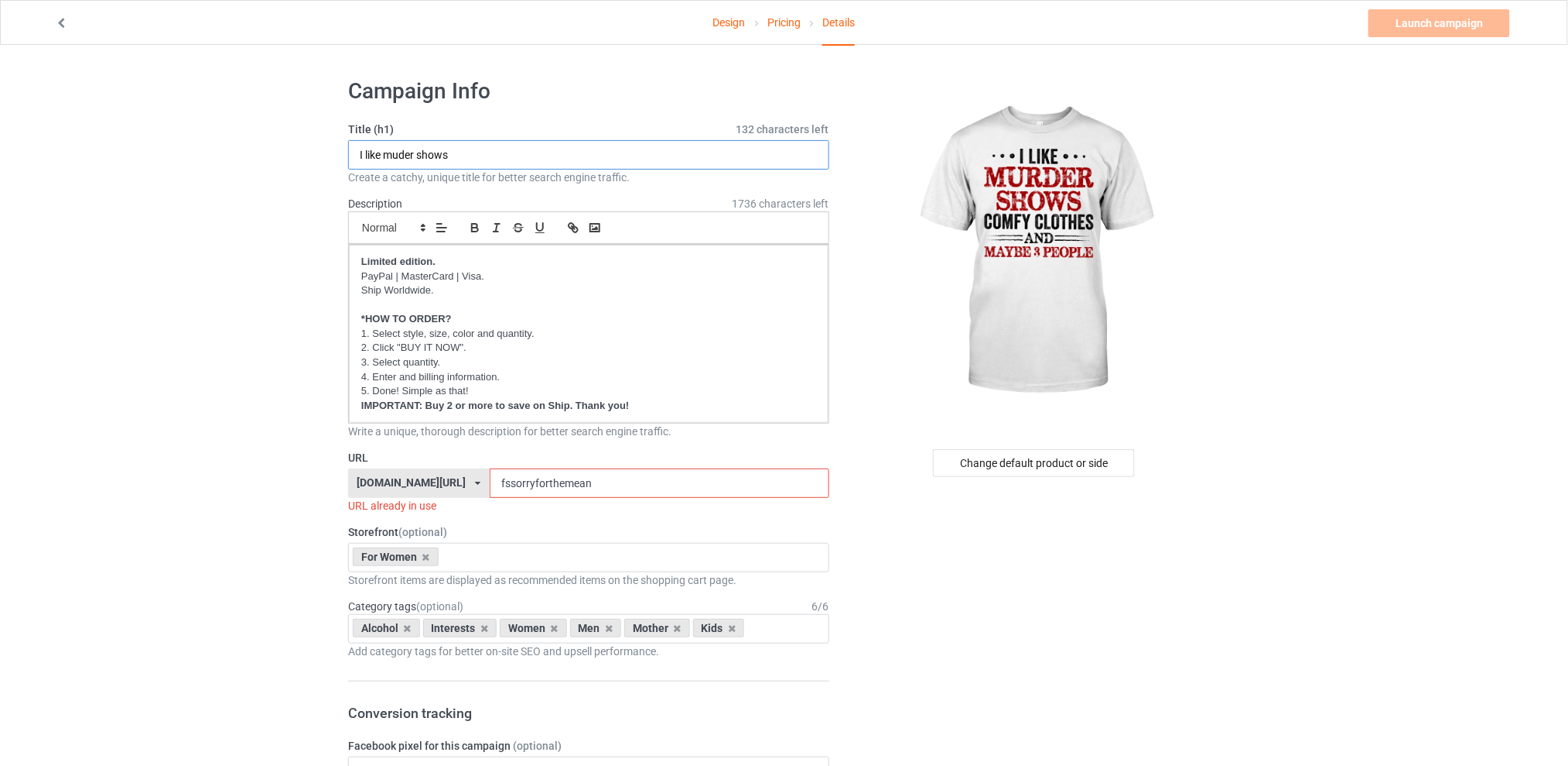
click at [401, 154] on input "I like muder shows" at bounding box center [589, 155] width 481 height 30
type input "I like murder shows"
click at [658, 352] on p "2. Click "BUY IT NOW"." at bounding box center [588, 348] width 455 height 14
drag, startPoint x: 616, startPoint y: 487, endPoint x: 442, endPoint y: 479, distance: 174.2
click at [442, 479] on div "[DOMAIN_NAME][URL] [DOMAIN_NAME][URL] [DOMAIN_NAME][URL] [DOMAIN_NAME][URL] 5d7…" at bounding box center [589, 483] width 481 height 30
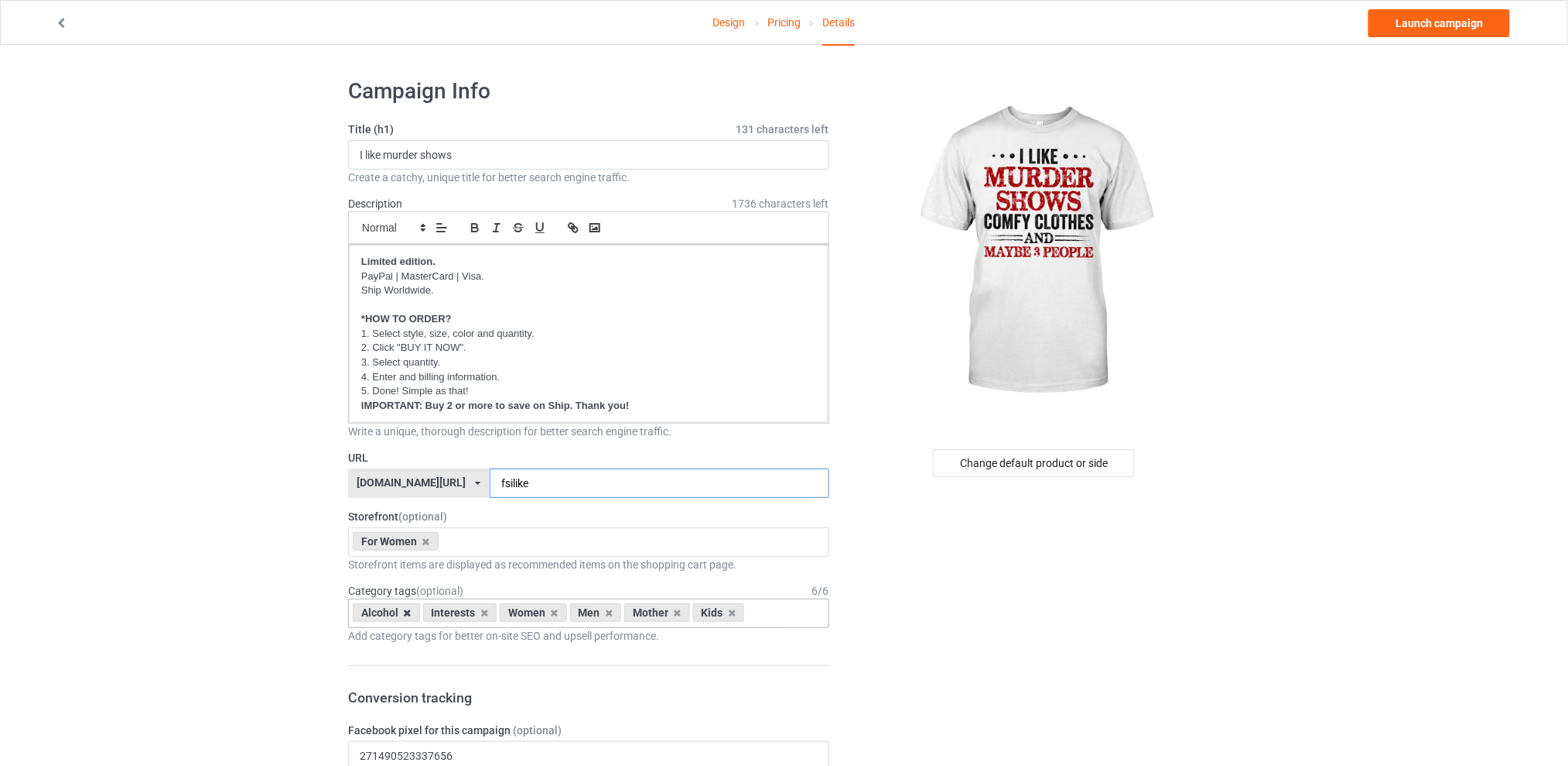
type input "fsilike"
click at [411, 611] on icon at bounding box center [408, 613] width 8 height 10
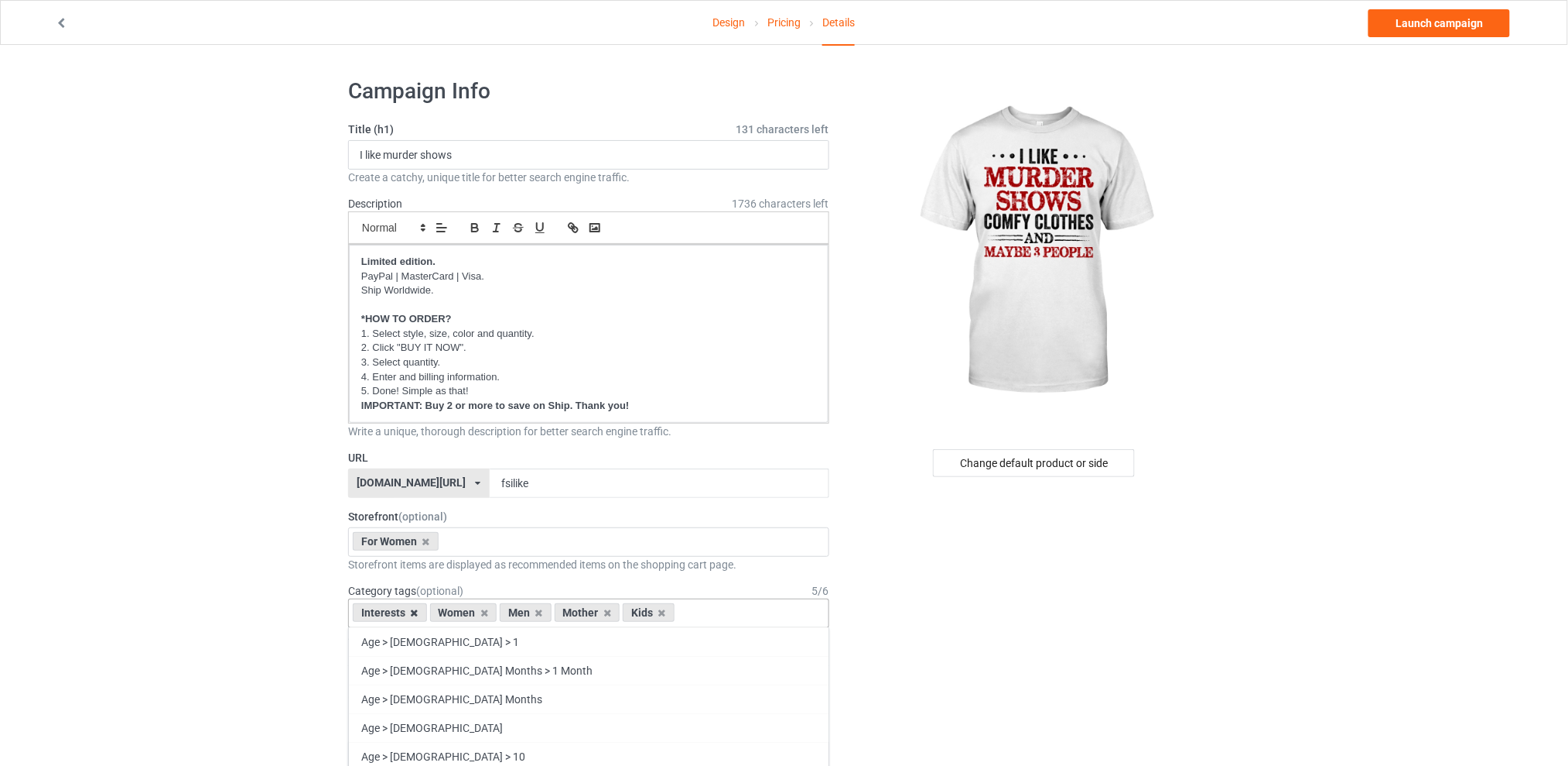
click at [416, 614] on icon at bounding box center [415, 613] width 8 height 10
click at [463, 611] on icon at bounding box center [462, 613] width 8 height 10
click at [474, 612] on icon at bounding box center [476, 613] width 8 height 10
click at [458, 614] on icon at bounding box center [462, 613] width 8 height 10
click at [1054, 463] on div "Change default product or side" at bounding box center [1034, 462] width 202 height 28
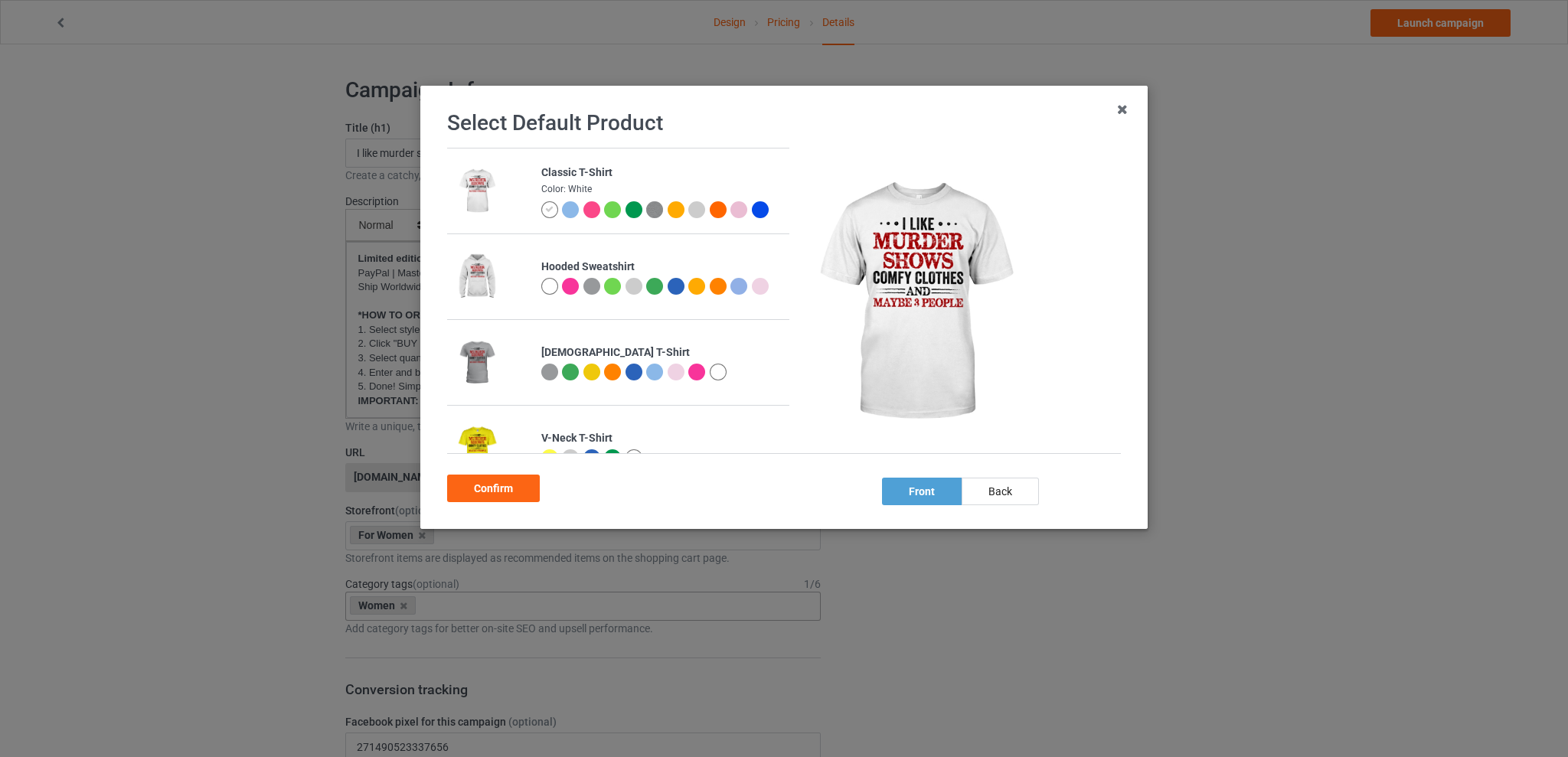
scroll to position [203, 0]
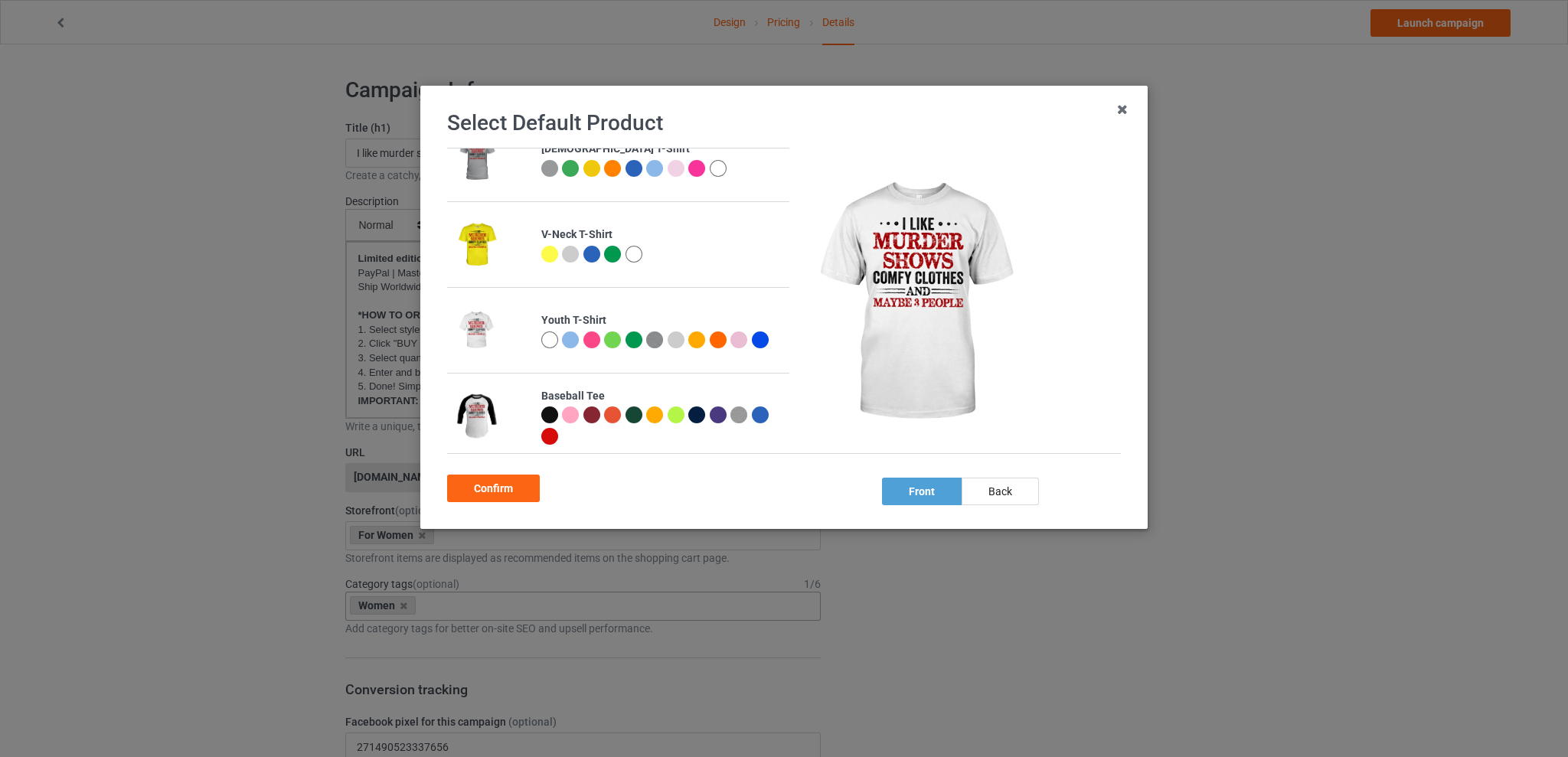
click at [715, 170] on div at bounding box center [718, 168] width 17 height 17
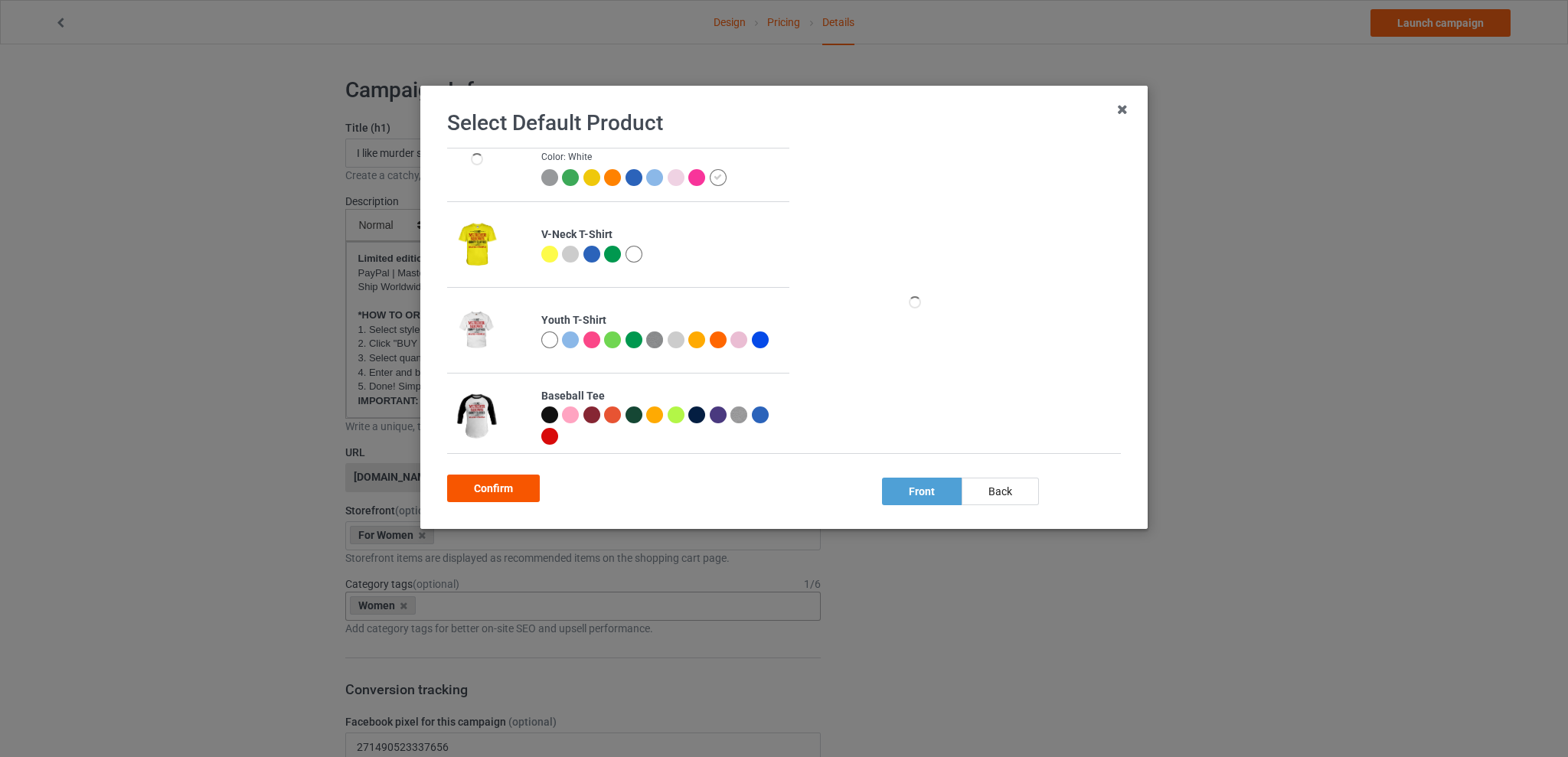
click at [506, 482] on div "Confirm" at bounding box center [493, 488] width 93 height 28
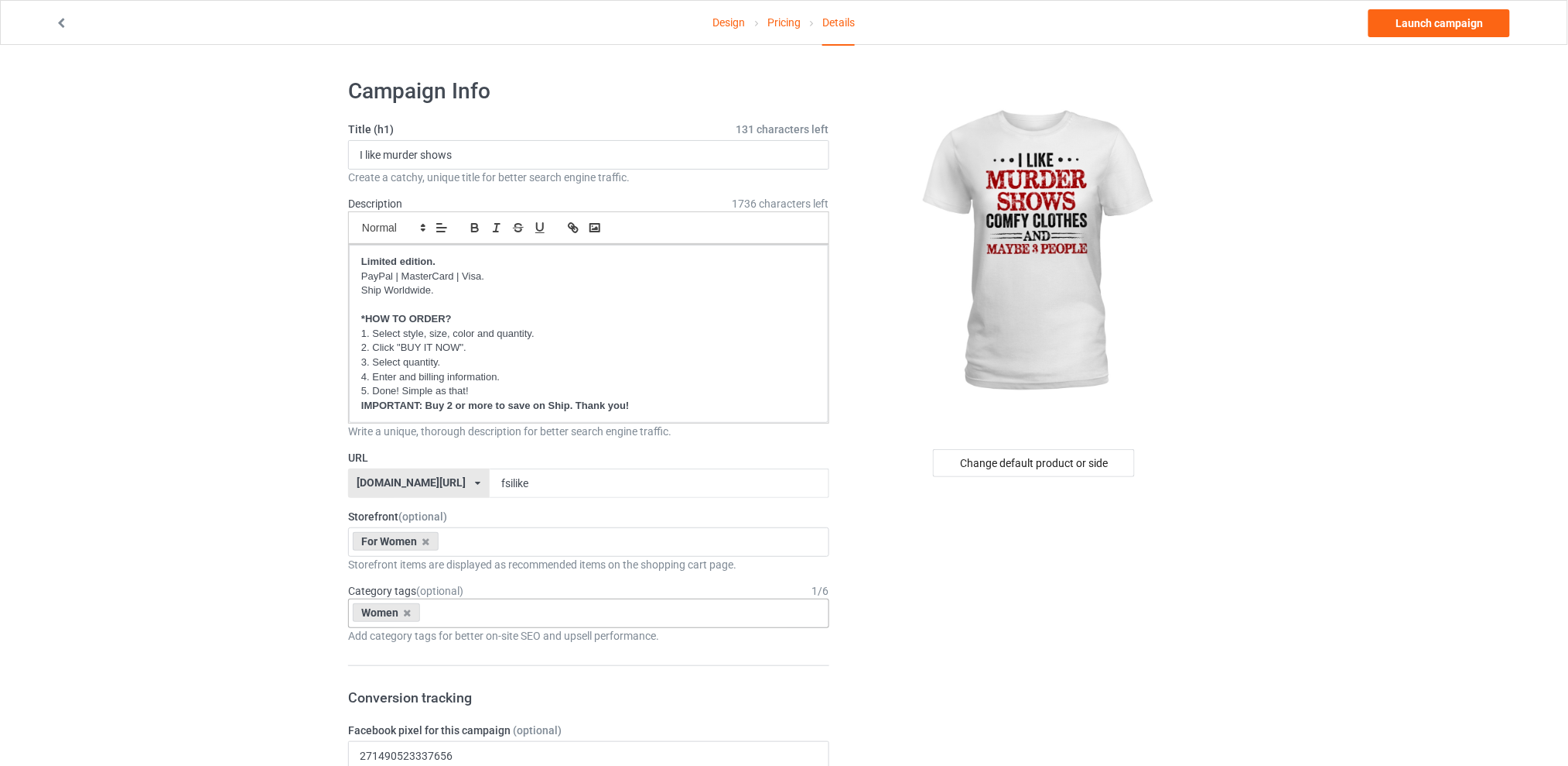
click at [1464, 24] on link "Launch campaign" at bounding box center [1440, 23] width 141 height 28
